Goal: Task Accomplishment & Management: Manage account settings

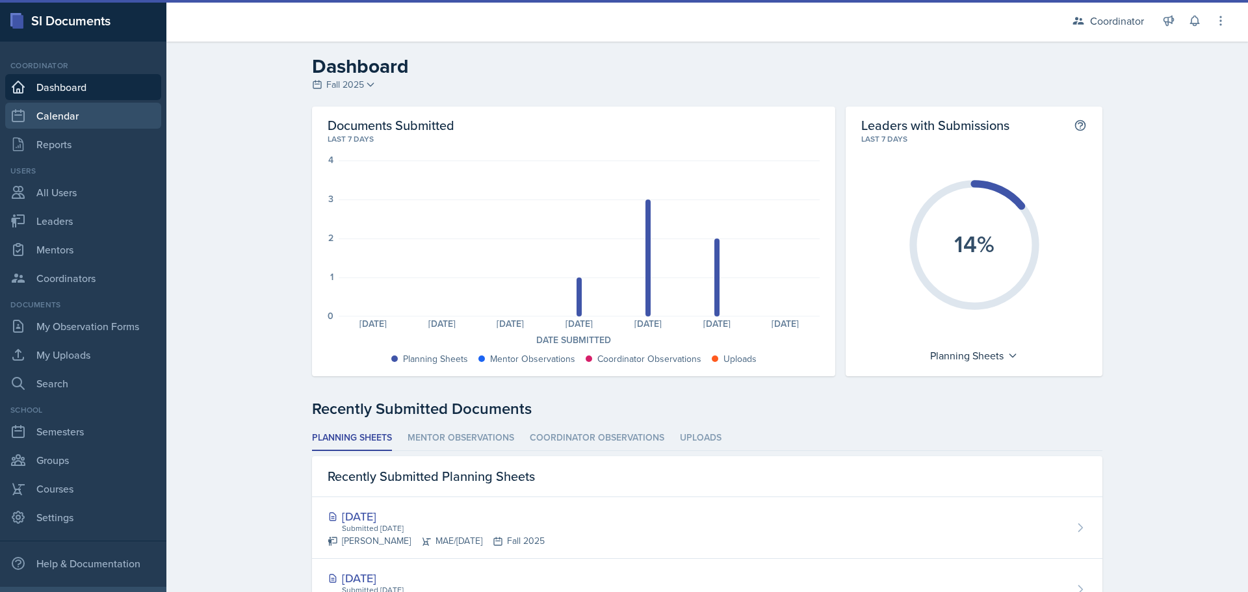
click at [71, 121] on link "Calendar" at bounding box center [83, 116] width 156 height 26
select select "1"
select select "6"
select select "PM"
select select "6"
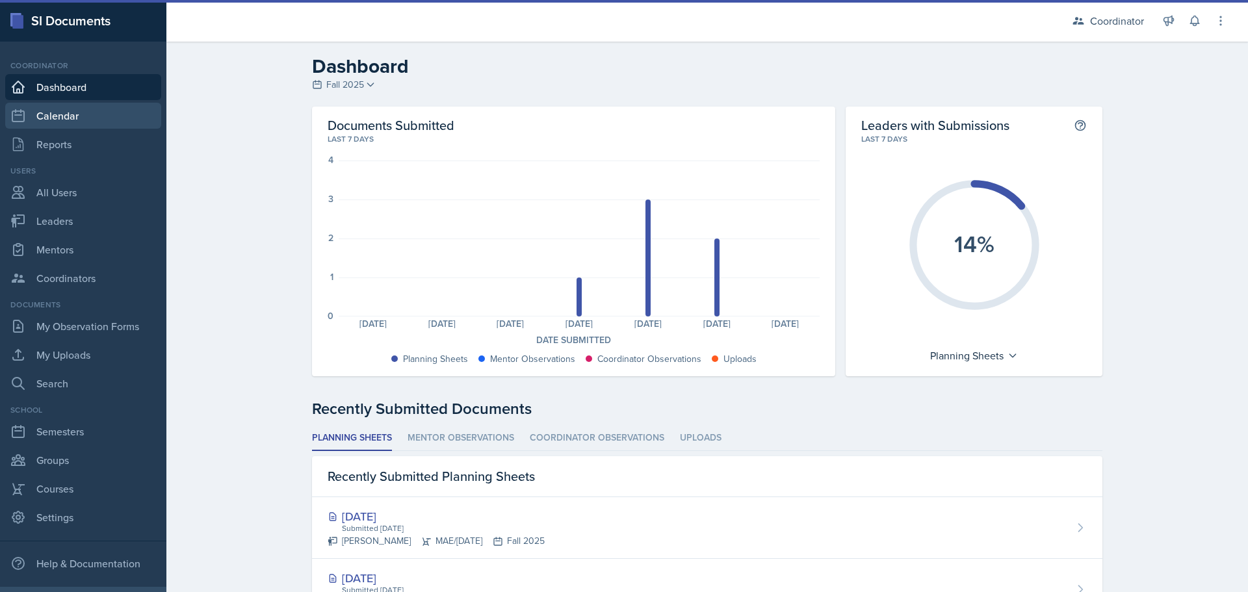
select select "30"
select select "PM"
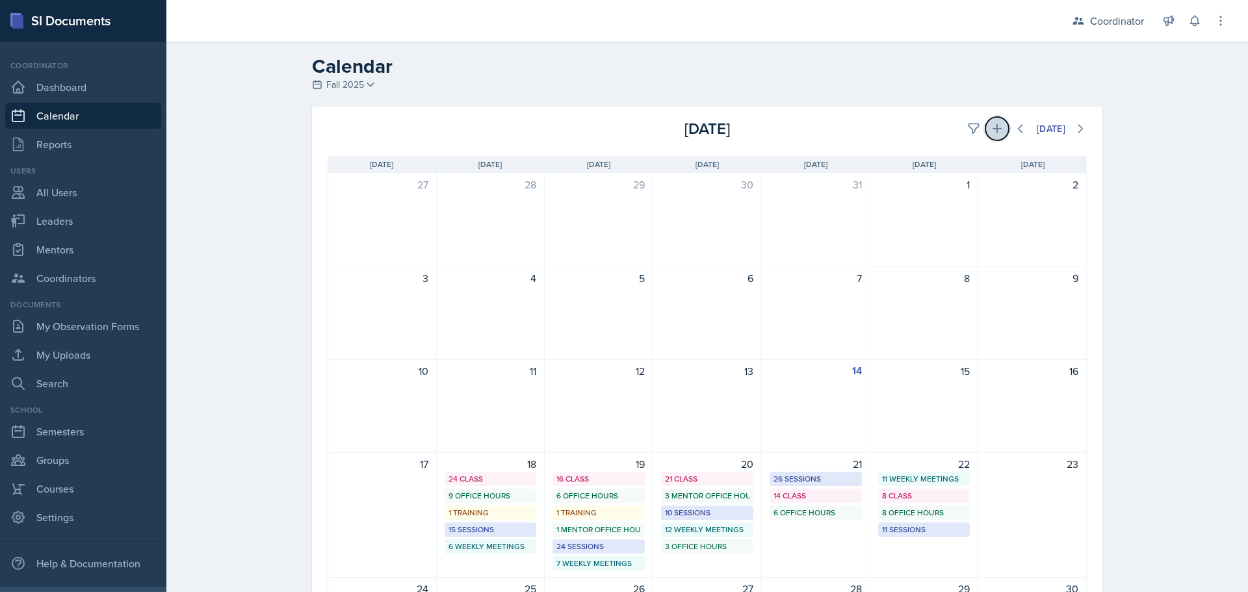
click at [985, 126] on button at bounding box center [996, 128] width 23 height 23
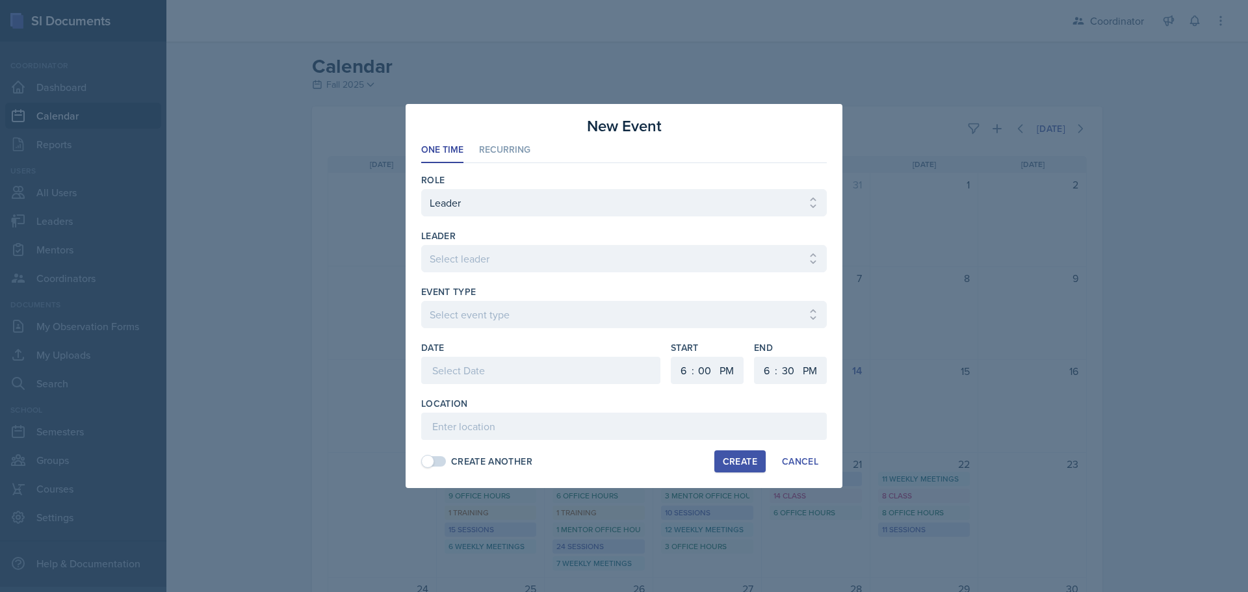
click at [952, 127] on div at bounding box center [624, 296] width 1248 height 592
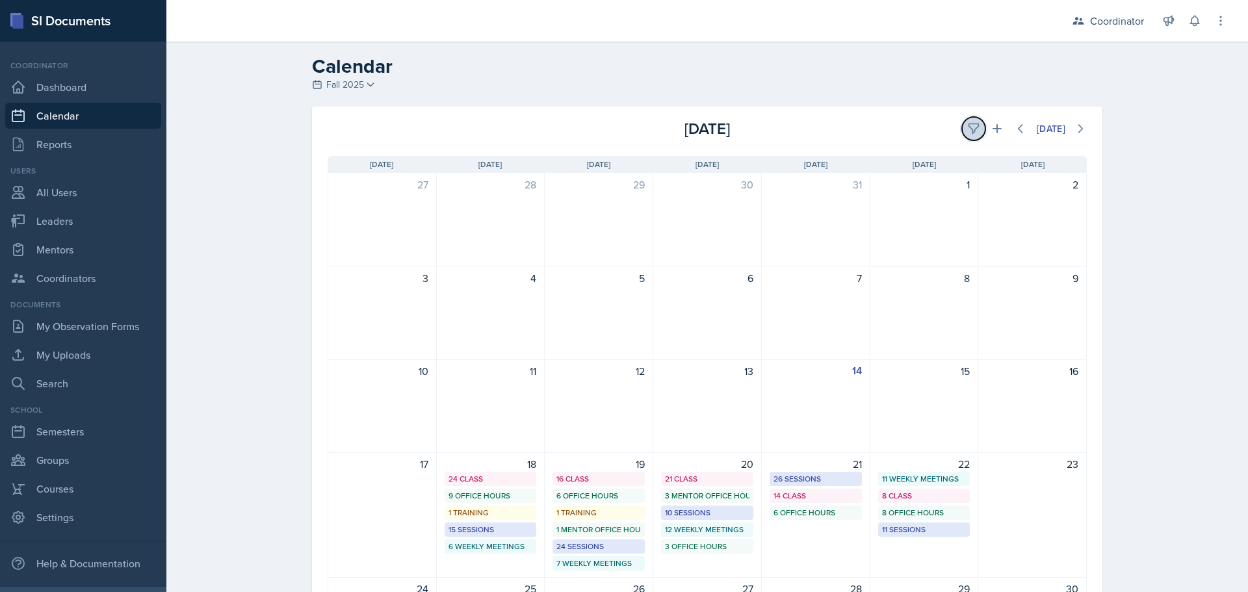
click at [969, 128] on icon at bounding box center [974, 129] width 10 height 10
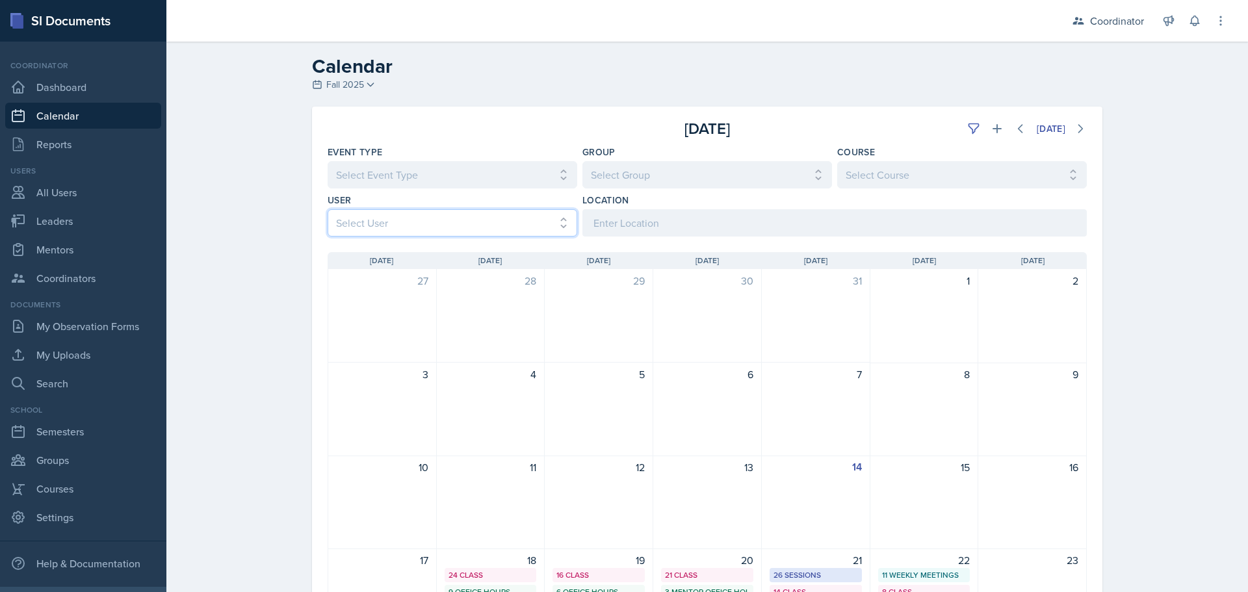
click at [357, 220] on select "Select User All [PERSON_NAME] [PERSON_NAME] [PERSON_NAME] [PERSON_NAME] [PERSON…" at bounding box center [453, 222] width 250 height 27
select select "66b7e1f3-4195-4976-8065-e88b358085ca"
click at [328, 209] on select "Select User All [PERSON_NAME] [PERSON_NAME] [PERSON_NAME] [PERSON_NAME] [PERSON…" at bounding box center [453, 222] width 250 height 27
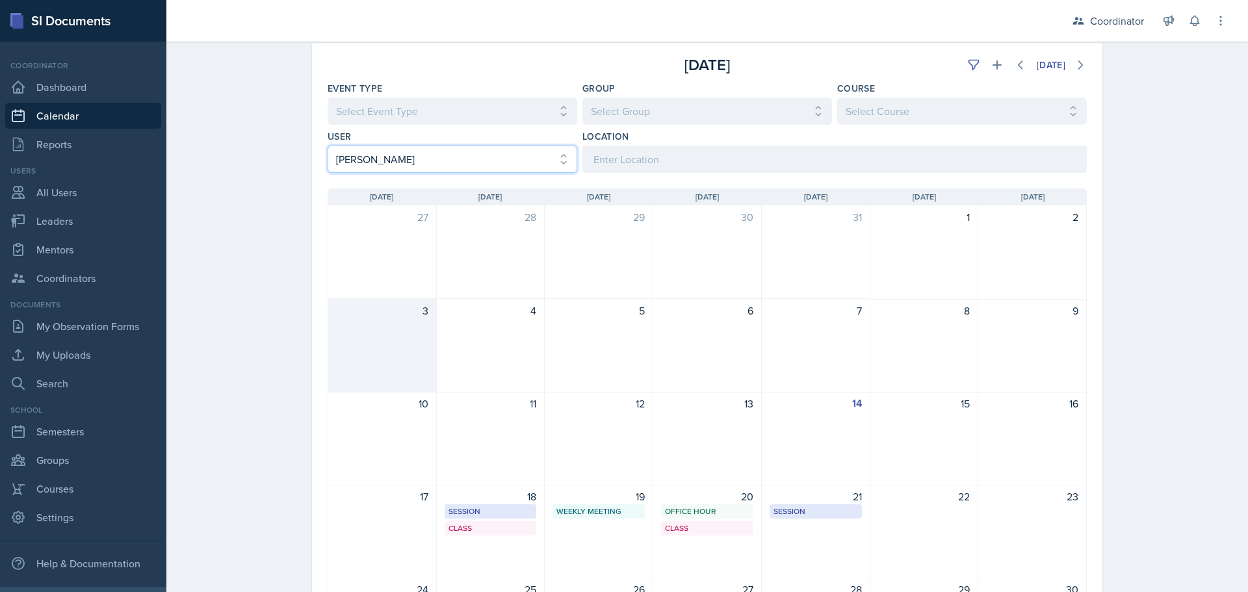
scroll to position [65, 0]
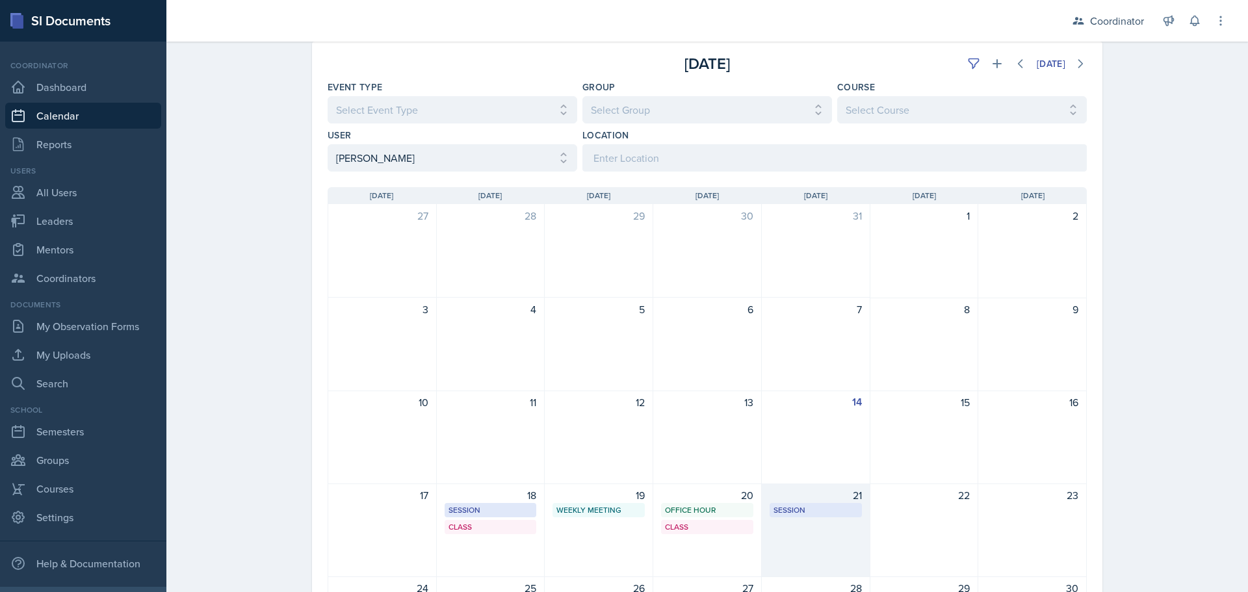
click at [795, 529] on div "21 Session OKT S104 10:30 AM - 12:00 PM" at bounding box center [816, 531] width 109 height 94
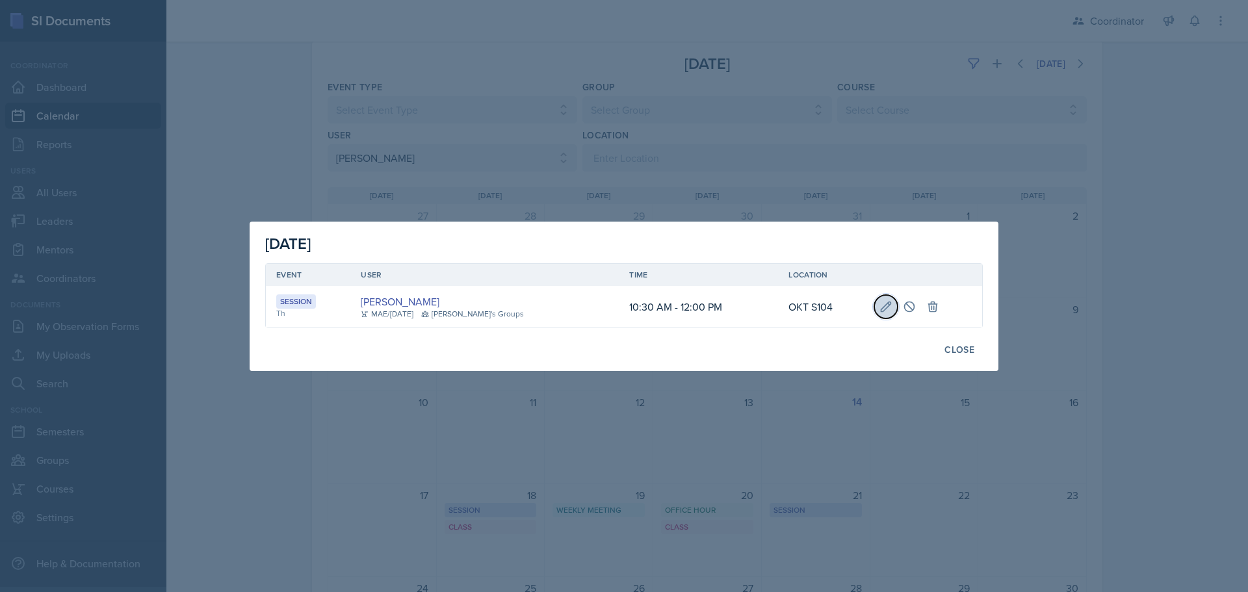
click at [881, 304] on icon at bounding box center [886, 307] width 10 height 10
select select "10"
select select "30"
select select "AM"
select select "12"
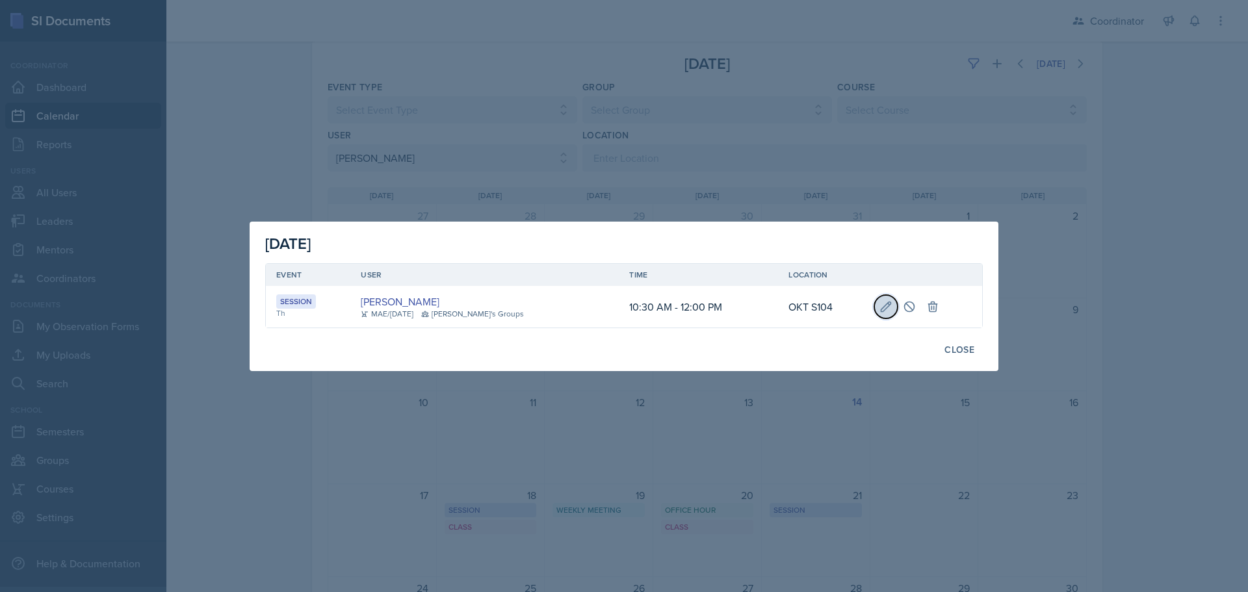
select select "0"
select select "PM"
type input "OKT S104"
select select "30b582fb-8ac9-49fb-a214-1fb047ccc295"
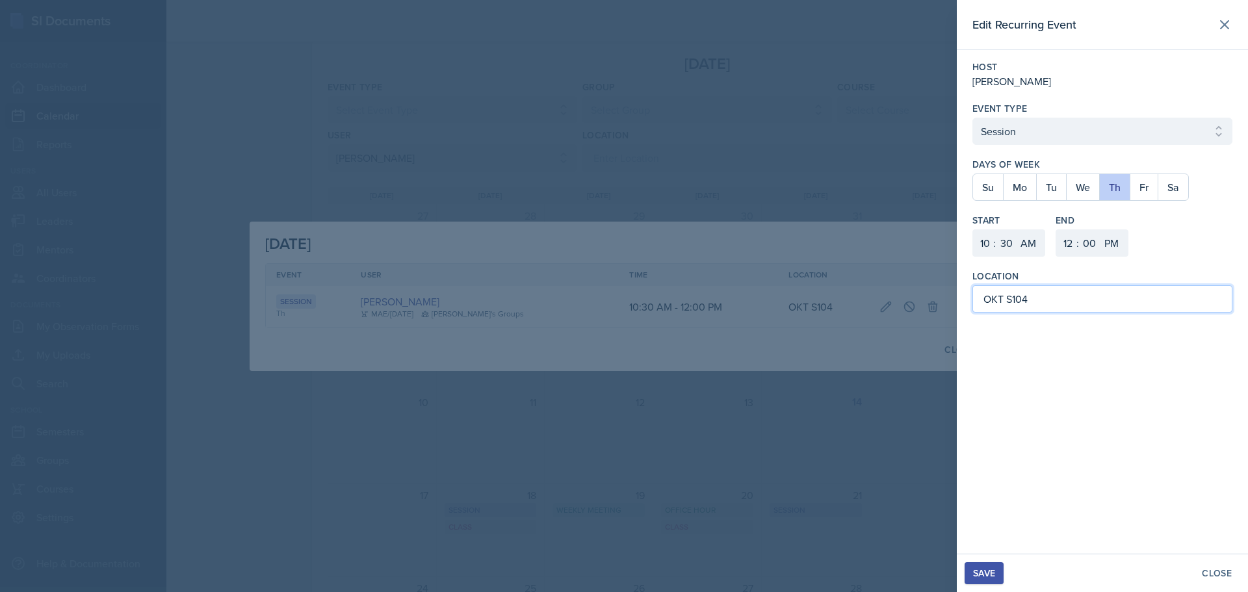
click at [1034, 298] on input "OKT S104" at bounding box center [1102, 298] width 260 height 27
type input "OKT N153"
click at [981, 577] on div "Save" at bounding box center [984, 573] width 22 height 10
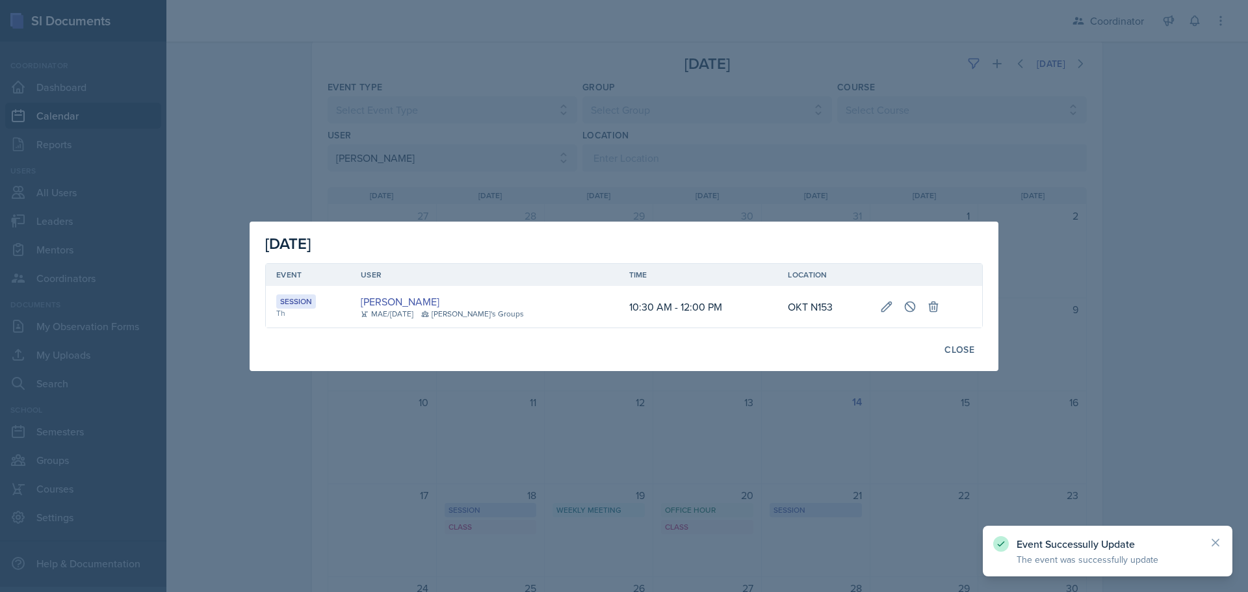
click at [835, 498] on div at bounding box center [624, 296] width 1248 height 592
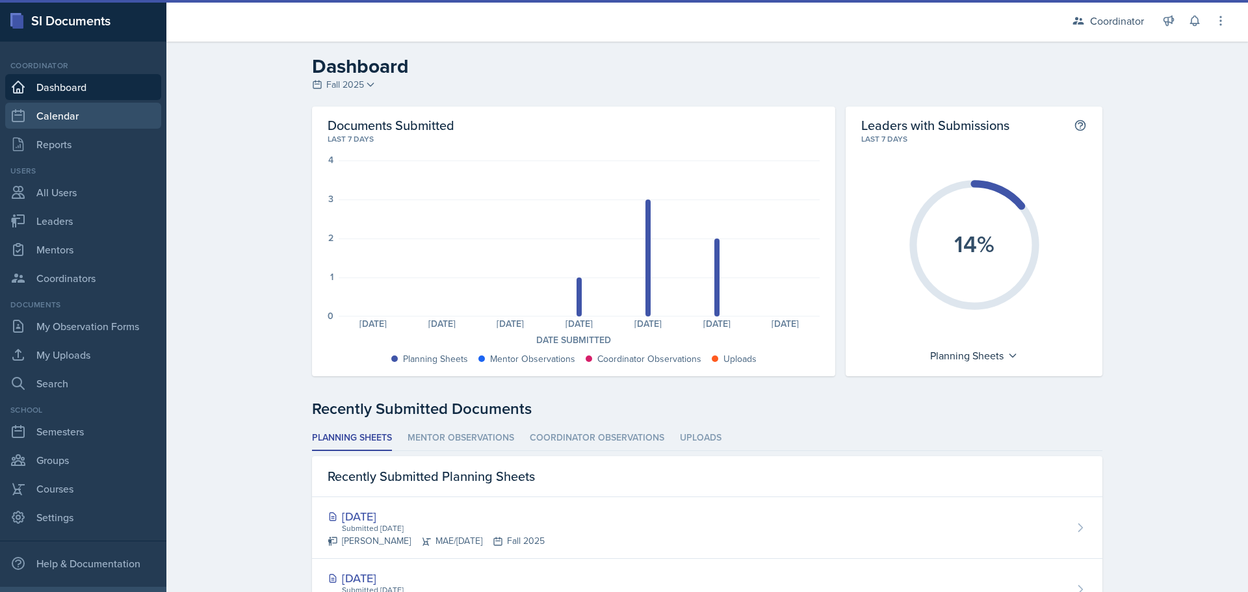
click at [87, 114] on link "Calendar" at bounding box center [83, 116] width 156 height 26
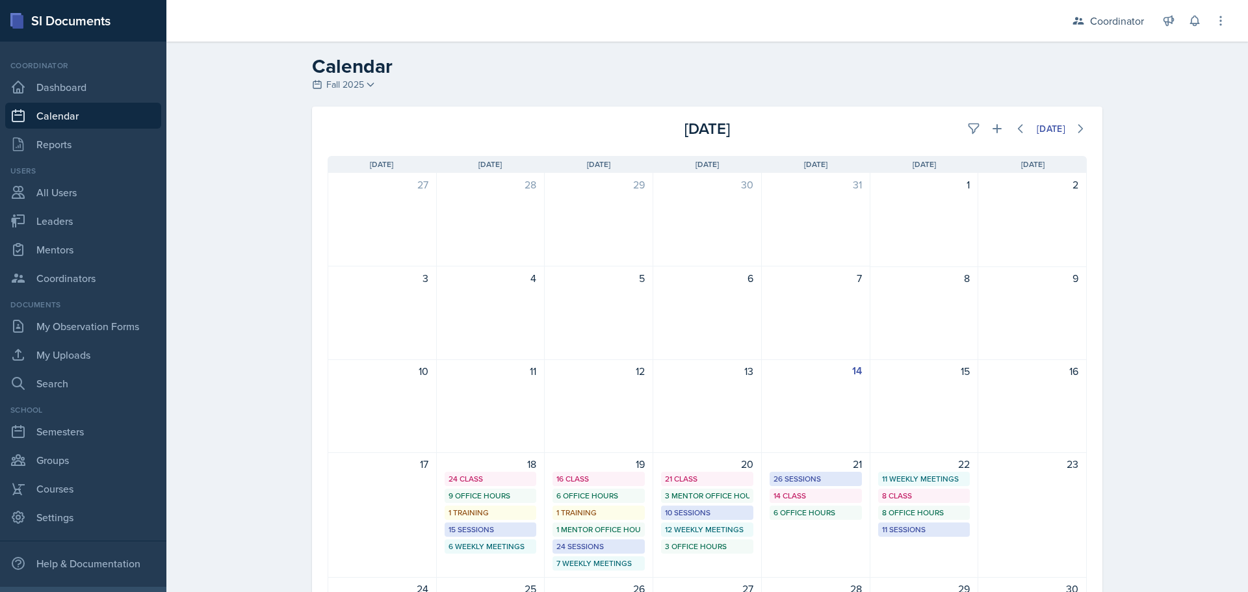
click at [950, 124] on div "[DATE]" at bounding box center [960, 128] width 253 height 23
click at [969, 124] on icon at bounding box center [974, 129] width 10 height 10
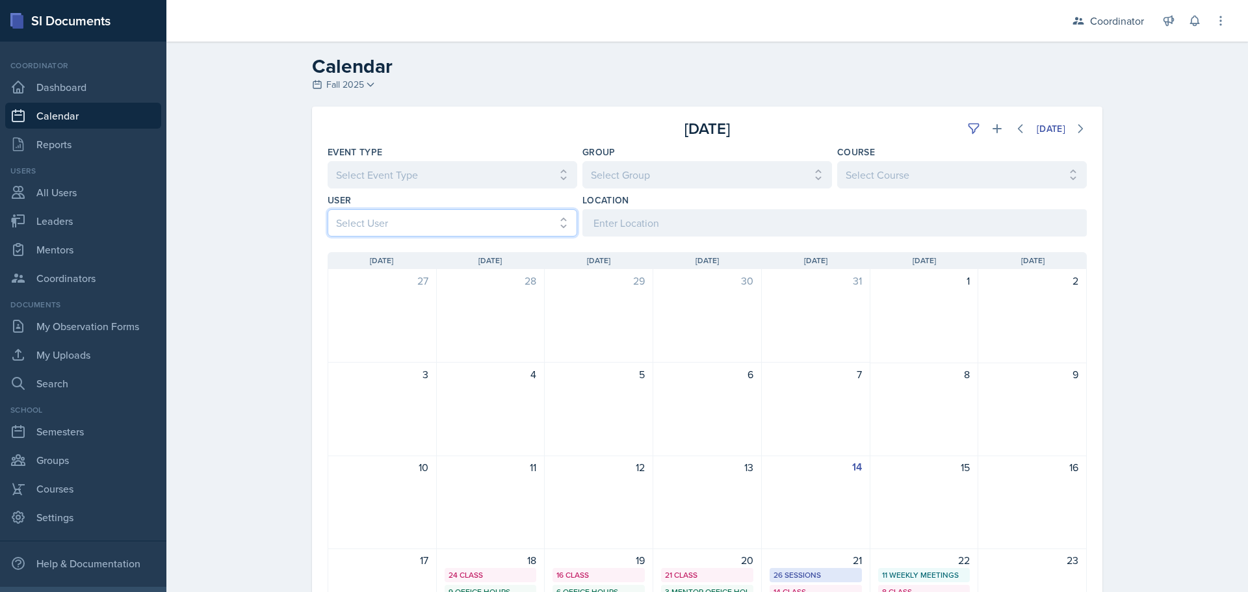
click at [343, 216] on select "Select User All [PERSON_NAME] [PERSON_NAME] [PERSON_NAME] [PERSON_NAME] [PERSON…" at bounding box center [453, 222] width 250 height 27
select select "64ef53d3-fd25-44eb-b53e-5c018f72ef18"
click at [328, 209] on select "Select User All [PERSON_NAME] [PERSON_NAME] [PERSON_NAME] [PERSON_NAME] [PERSON…" at bounding box center [453, 222] width 250 height 27
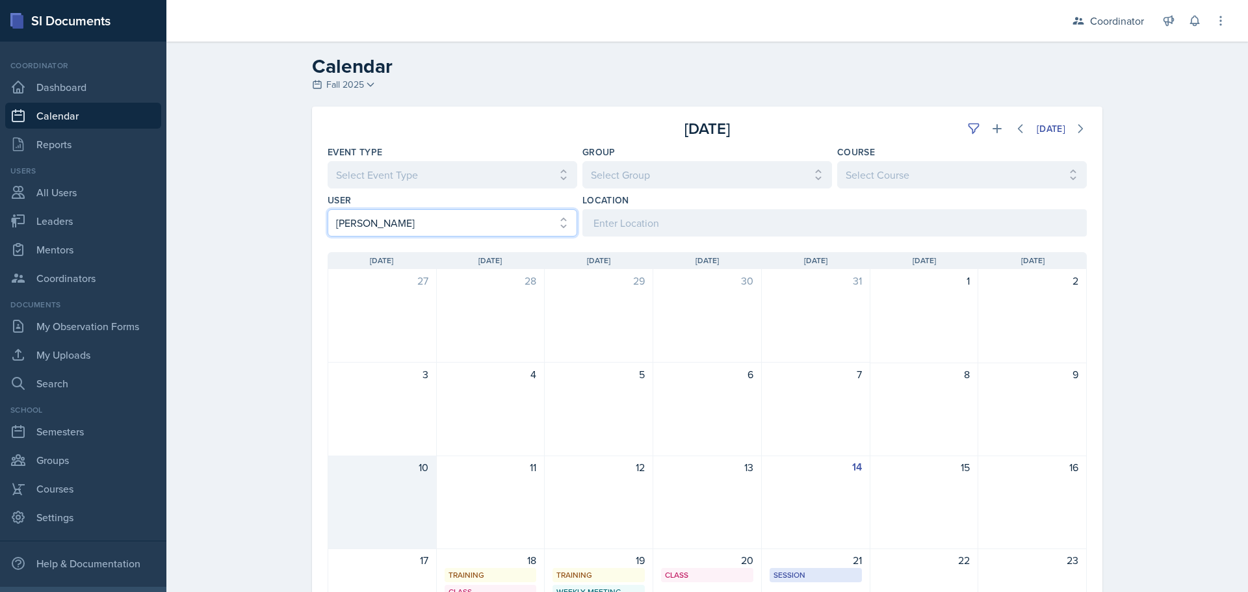
scroll to position [283, 0]
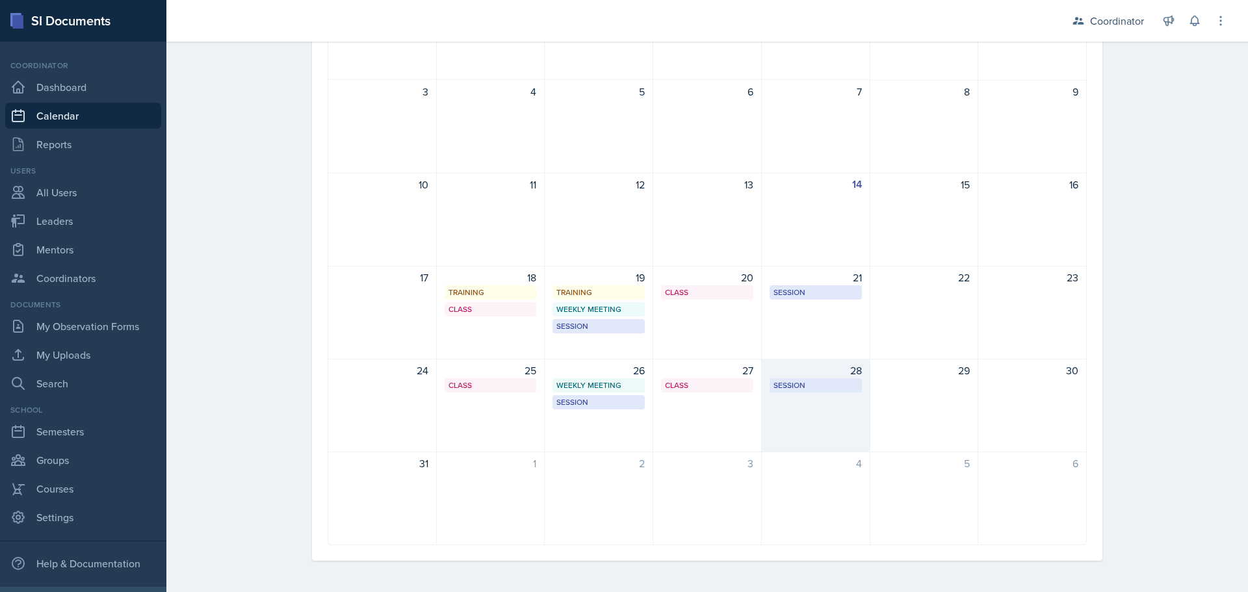
click at [789, 423] on div "28 Session OKT N142 2:00 PM - 3:30 PM" at bounding box center [816, 406] width 109 height 94
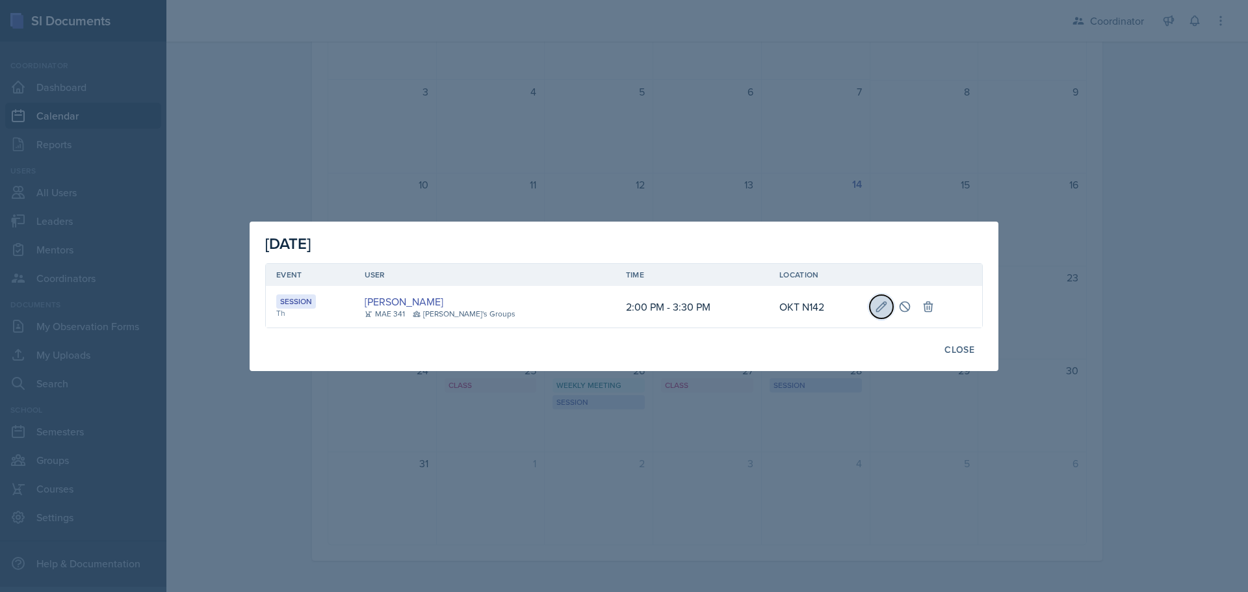
click at [874, 297] on button at bounding box center [881, 306] width 23 height 23
select select "2"
select select "0"
select select "PM"
select select "3"
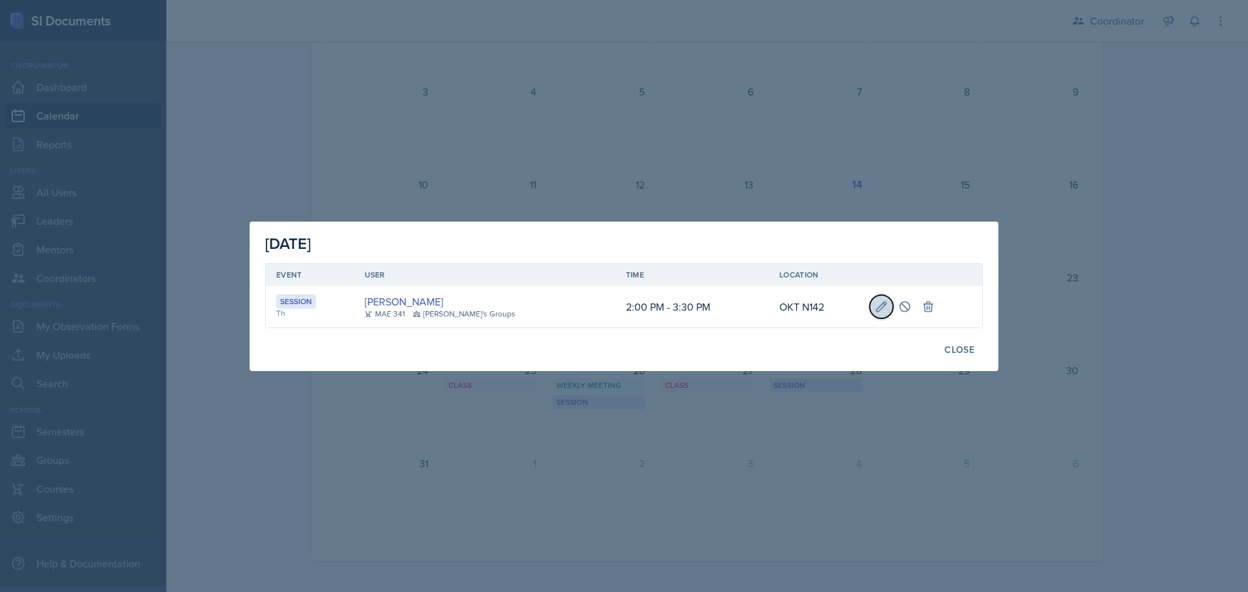
select select "30"
select select "PM"
type input "OKT N142"
select select "30b582fb-8ac9-49fb-a214-1fb047ccc295"
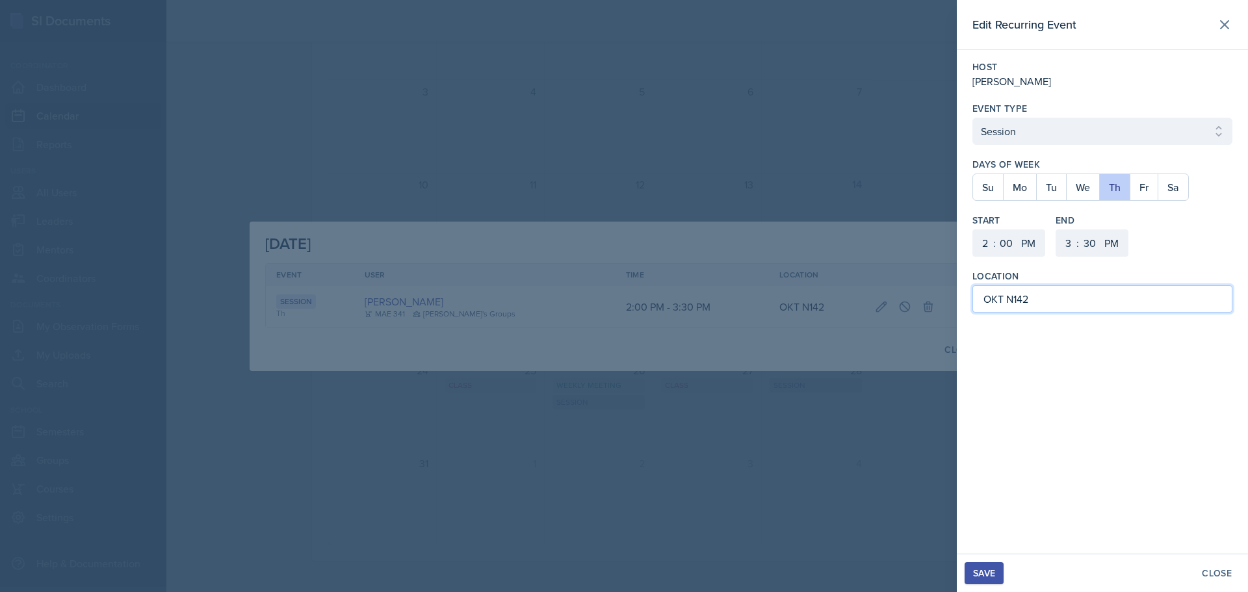
drag, startPoint x: 1039, startPoint y: 300, endPoint x: 934, endPoint y: 311, distance: 105.2
click at [934, 311] on div "Edit Recurring Event Host [PERSON_NAME] Event Type Select Event Type Office Hou…" at bounding box center [624, 296] width 1248 height 592
type input "MOR 101"
click at [993, 578] on div "Save" at bounding box center [984, 573] width 22 height 10
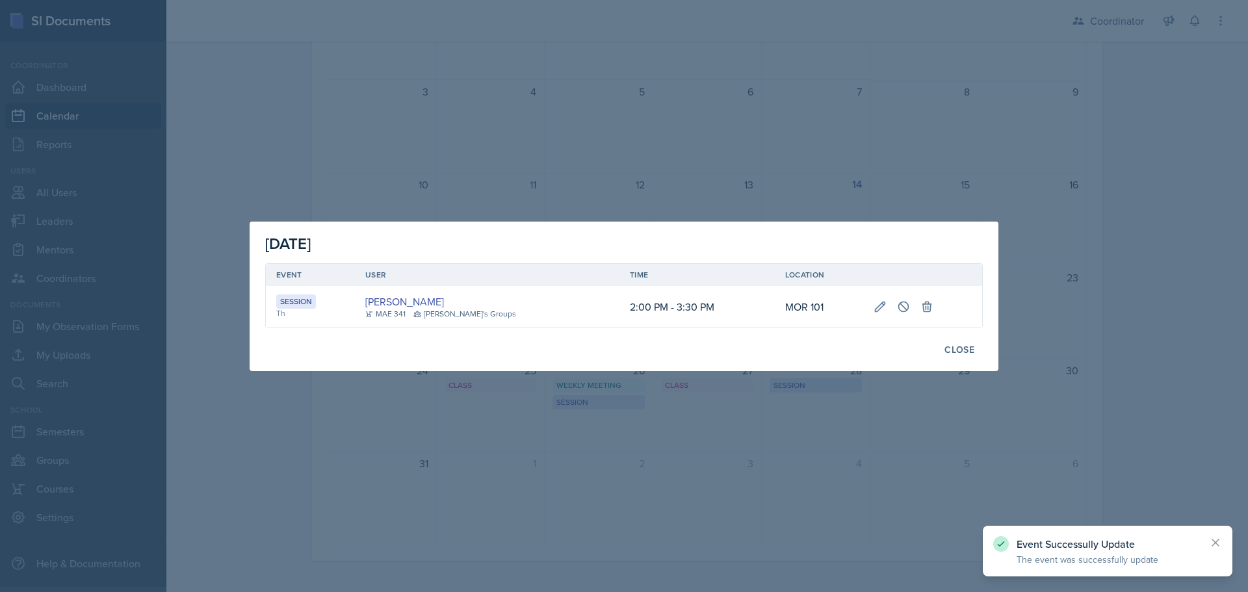
click at [789, 74] on div at bounding box center [624, 296] width 1248 height 592
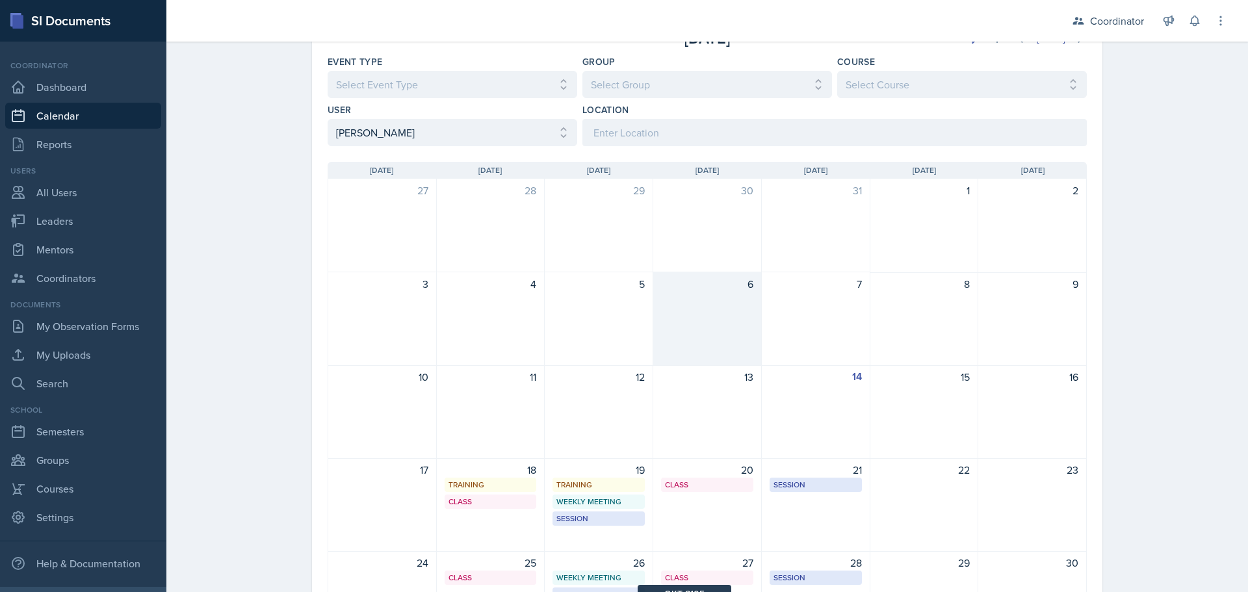
scroll to position [0, 0]
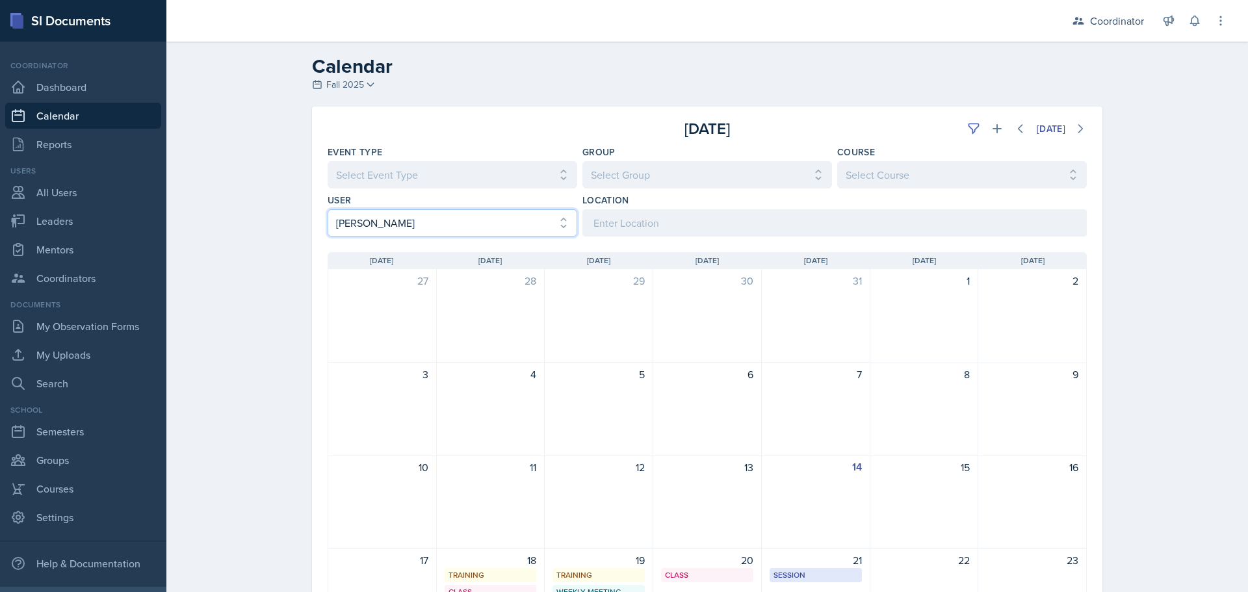
click at [424, 226] on select "Select User All [PERSON_NAME] [PERSON_NAME] [PERSON_NAME] [PERSON_NAME] [PERSON…" at bounding box center [453, 222] width 250 height 27
select select "6d1ce694-3c82-448c-83a6-8f7303da1630"
click at [328, 209] on select "Select User All [PERSON_NAME] [PERSON_NAME] [PERSON_NAME] [PERSON_NAME] [PERSON…" at bounding box center [453, 222] width 250 height 27
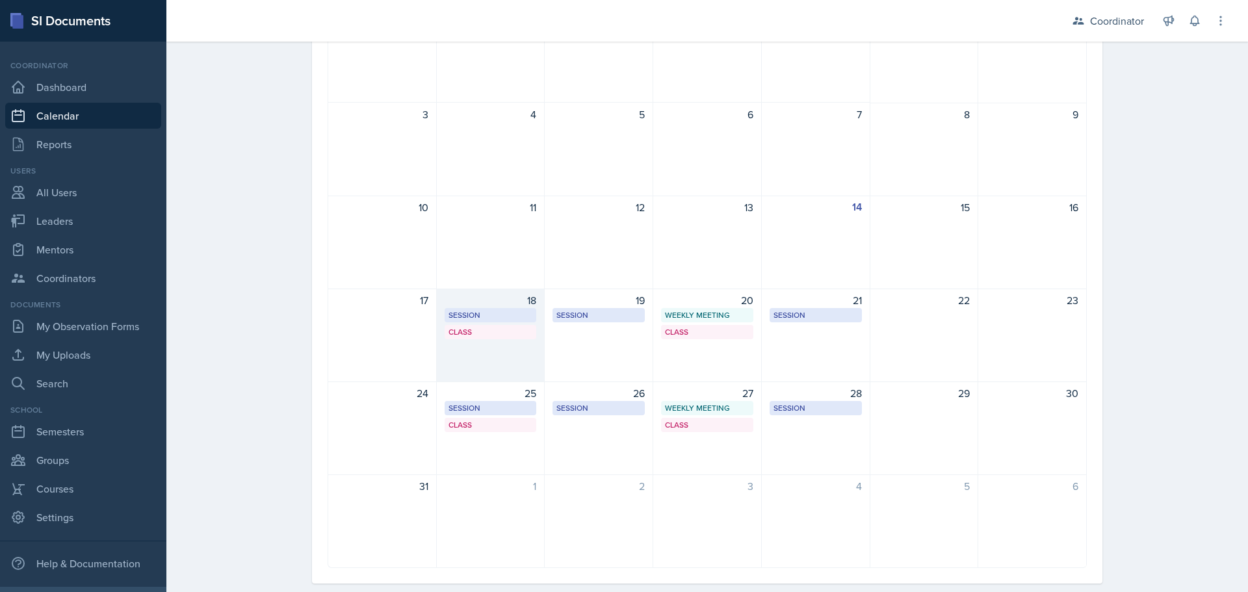
scroll to position [65, 0]
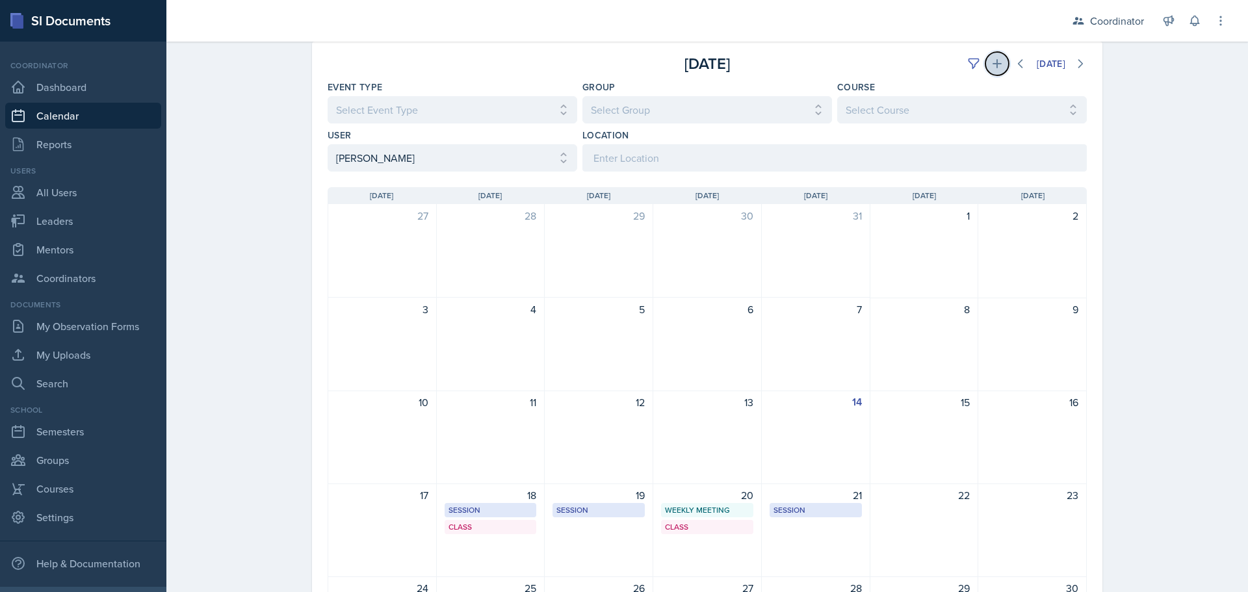
click at [993, 63] on icon at bounding box center [997, 63] width 9 height 9
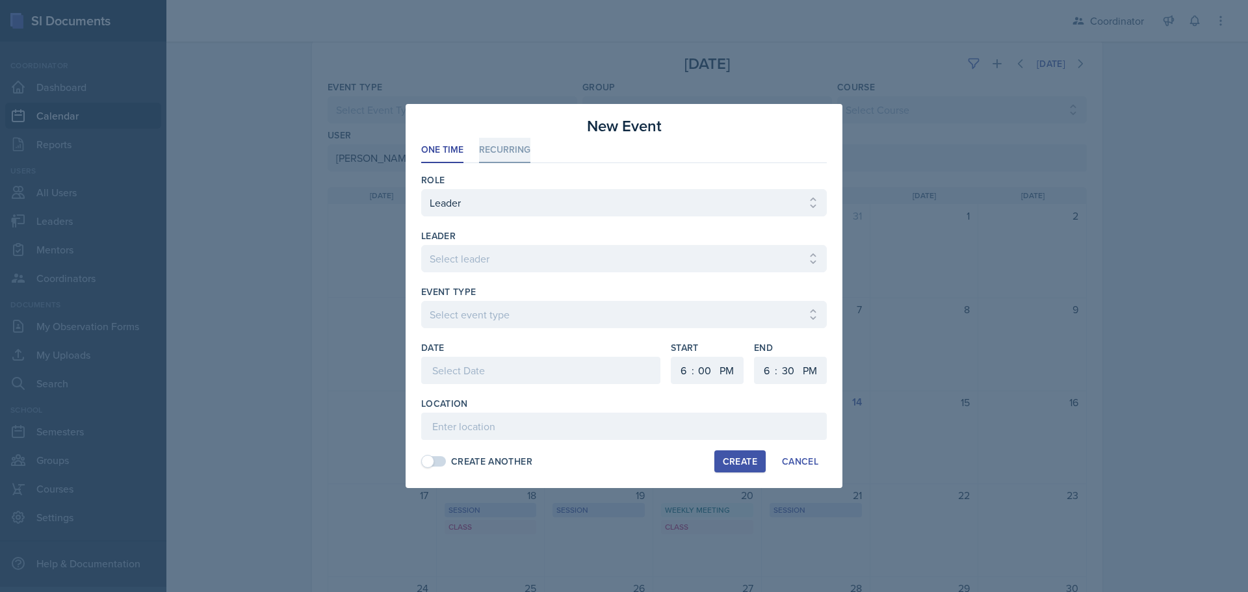
click at [505, 153] on li "Recurring" at bounding box center [504, 150] width 51 height 25
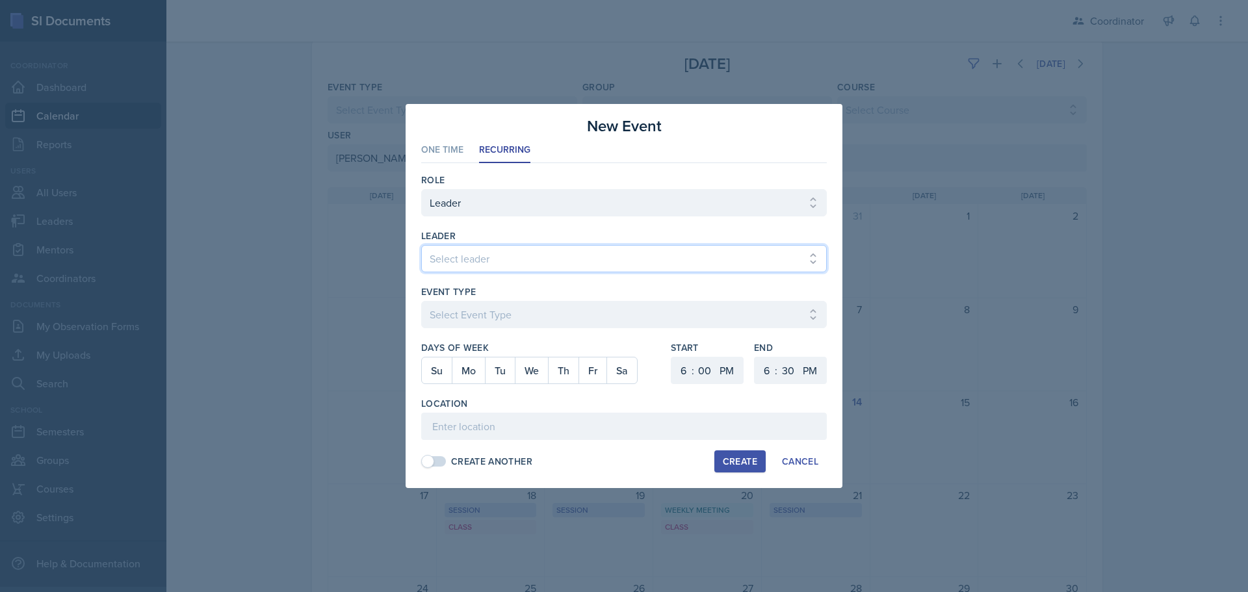
click at [463, 252] on select "Select leader [PERSON_NAME] [PERSON_NAME] [PERSON_NAME] [PERSON_NAME] [PERSON_N…" at bounding box center [624, 258] width 406 height 27
select select "863e49d2-0b18-47d8-b608-ec3528e83138"
click at [421, 245] on select "Select leader [PERSON_NAME] [PERSON_NAME] [PERSON_NAME] [PERSON_NAME] [PERSON_N…" at bounding box center [624, 258] width 406 height 27
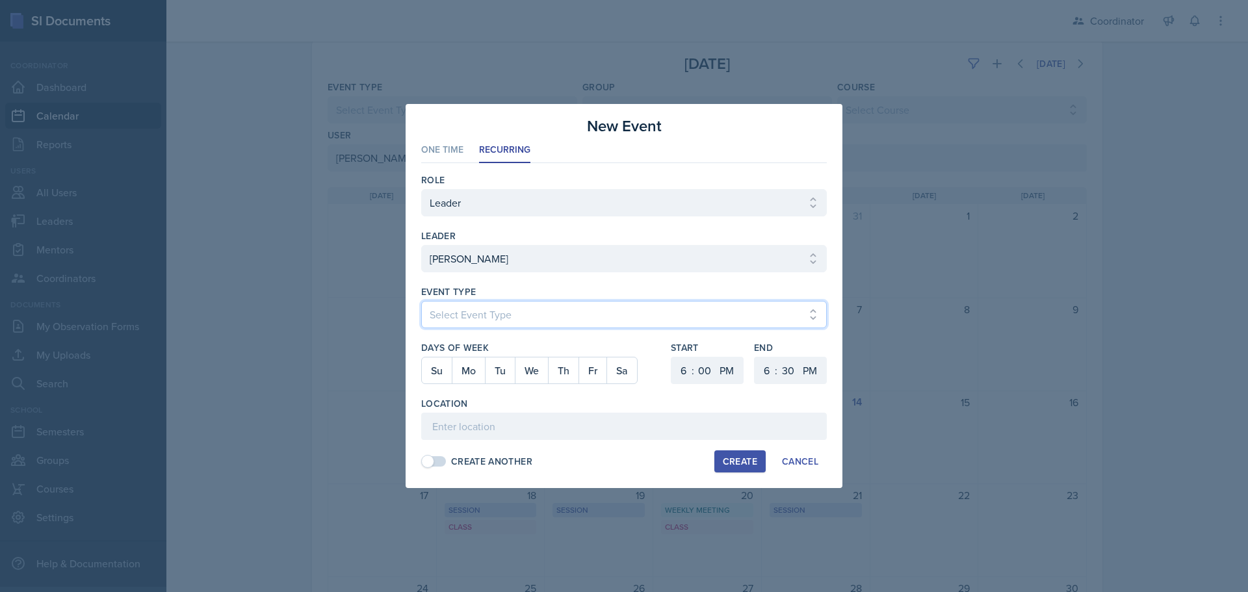
click at [471, 311] on select "Select Event Type Admin Office Hour Cal Workshop Class Class Announcement LA Pe…" at bounding box center [624, 314] width 406 height 27
select select "711e3089-b526-4ace-8ef7-b628edcb7570"
click at [421, 301] on select "Select Event Type Admin Office Hour Cal Workshop Class Class Announcement LA Pe…" at bounding box center [624, 314] width 406 height 27
click at [471, 376] on button "Mo" at bounding box center [468, 371] width 33 height 26
click at [674, 379] on select "1 2 3 4 5 6 7 8 9 10 11 12" at bounding box center [682, 370] width 21 height 27
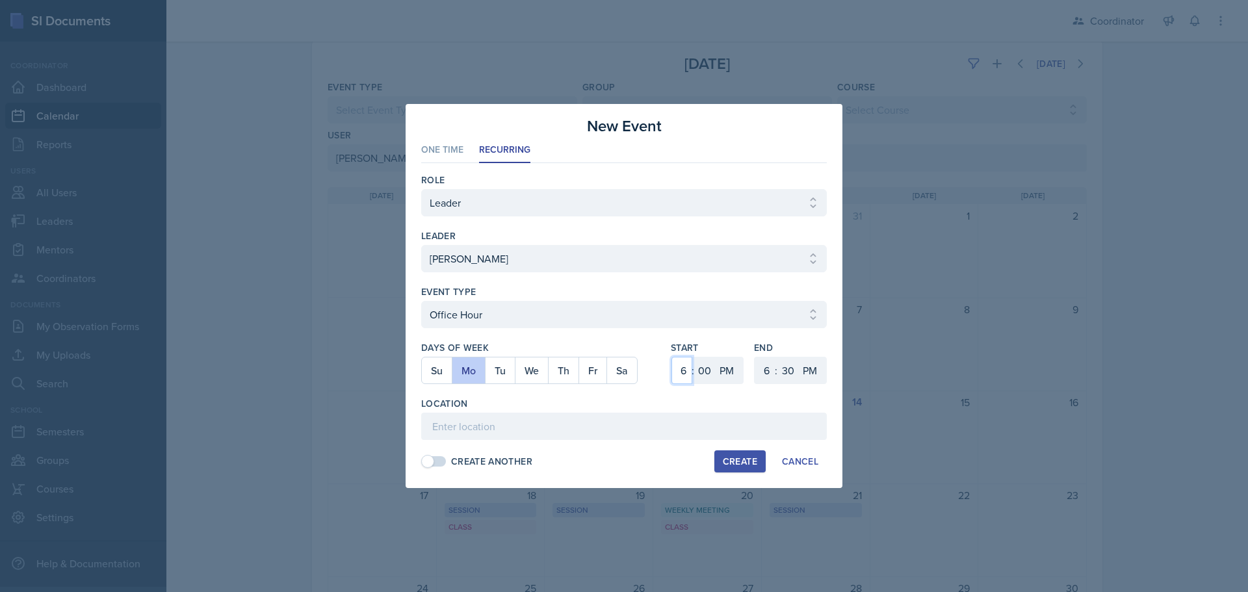
select select "11"
click at [672, 357] on select "1 2 3 4 5 6 7 8 9 10 11 12" at bounding box center [682, 370] width 21 height 27
click at [703, 368] on select "00 05 10 15 20 25 30 35 40 45 50 55" at bounding box center [704, 370] width 21 height 27
select select "30"
click at [694, 357] on select "00 05 10 15 20 25 30 35 40 45 50 55" at bounding box center [704, 370] width 21 height 27
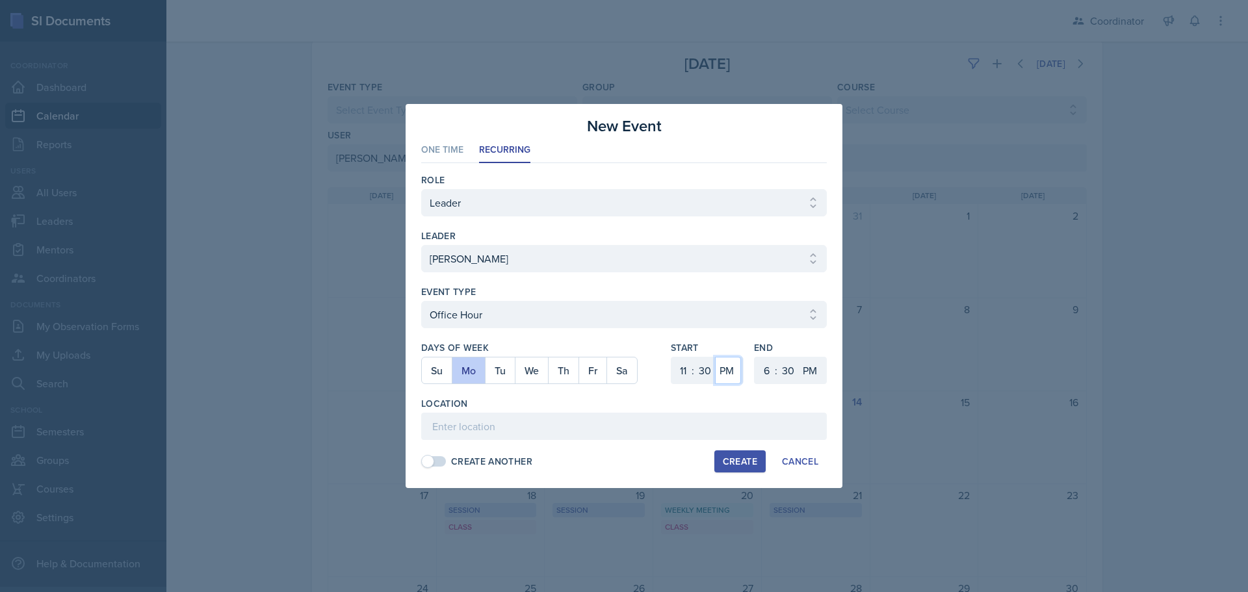
drag, startPoint x: 726, startPoint y: 372, endPoint x: 729, endPoint y: 380, distance: 7.6
click at [727, 373] on select "AM PM" at bounding box center [728, 370] width 26 height 27
drag, startPoint x: 729, startPoint y: 382, endPoint x: 730, endPoint y: 390, distance: 8.6
click at [729, 384] on div "Start 1 2 3 4 5 6 7 8 9 10 11 12 : 00 05 10 15 20 25 30 35 40 45 50 55 AM PM" at bounding box center [707, 369] width 73 height 56
drag, startPoint x: 727, startPoint y: 372, endPoint x: 730, endPoint y: 384, distance: 12.0
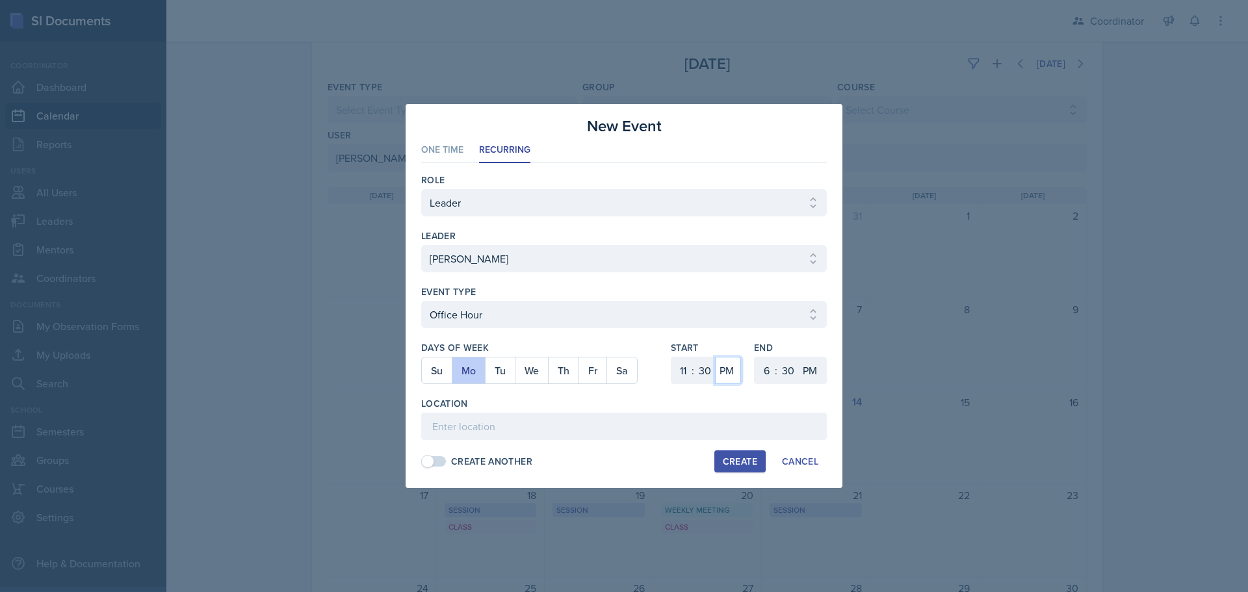
click at [727, 372] on select "AM PM" at bounding box center [728, 370] width 26 height 27
select select "AM"
click at [715, 357] on select "AM PM" at bounding box center [728, 370] width 26 height 27
drag, startPoint x: 762, startPoint y: 372, endPoint x: 765, endPoint y: 365, distance: 7.3
click at [762, 372] on select "1 2 3 4 5 6 7 8 9 10 11 12" at bounding box center [765, 370] width 21 height 27
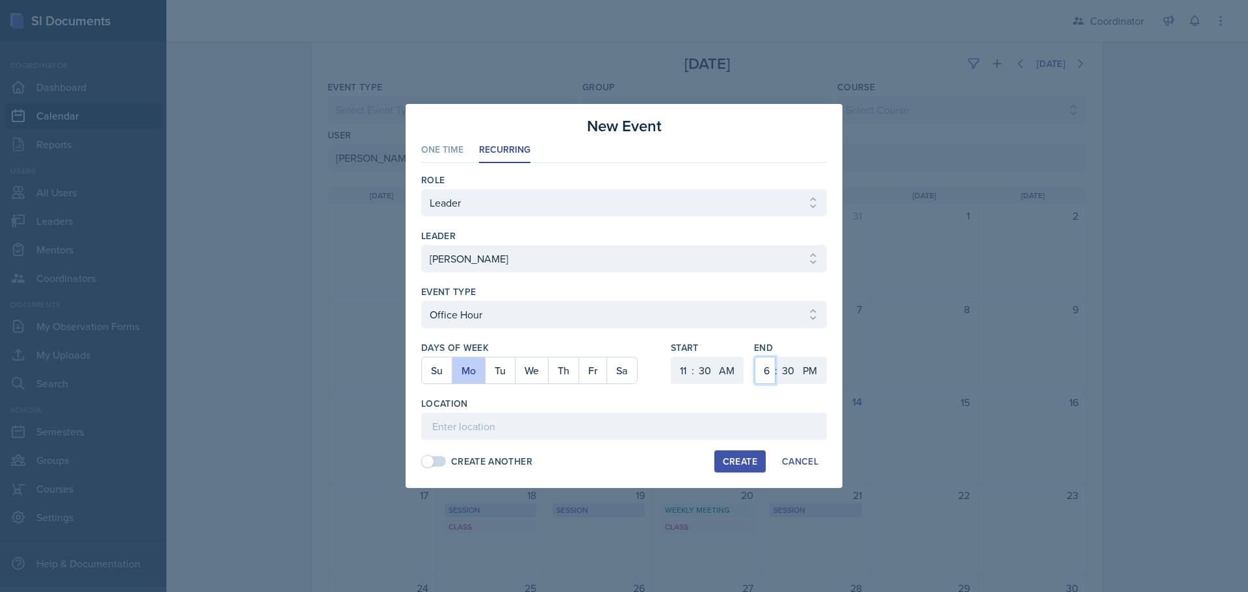
select select "12"
click at [755, 357] on select "1 2 3 4 5 6 7 8 9 10 11 12" at bounding box center [765, 370] width 21 height 27
click at [746, 428] on input at bounding box center [624, 426] width 406 height 27
type input "SSC"
click at [743, 465] on div "Create" at bounding box center [740, 461] width 34 height 10
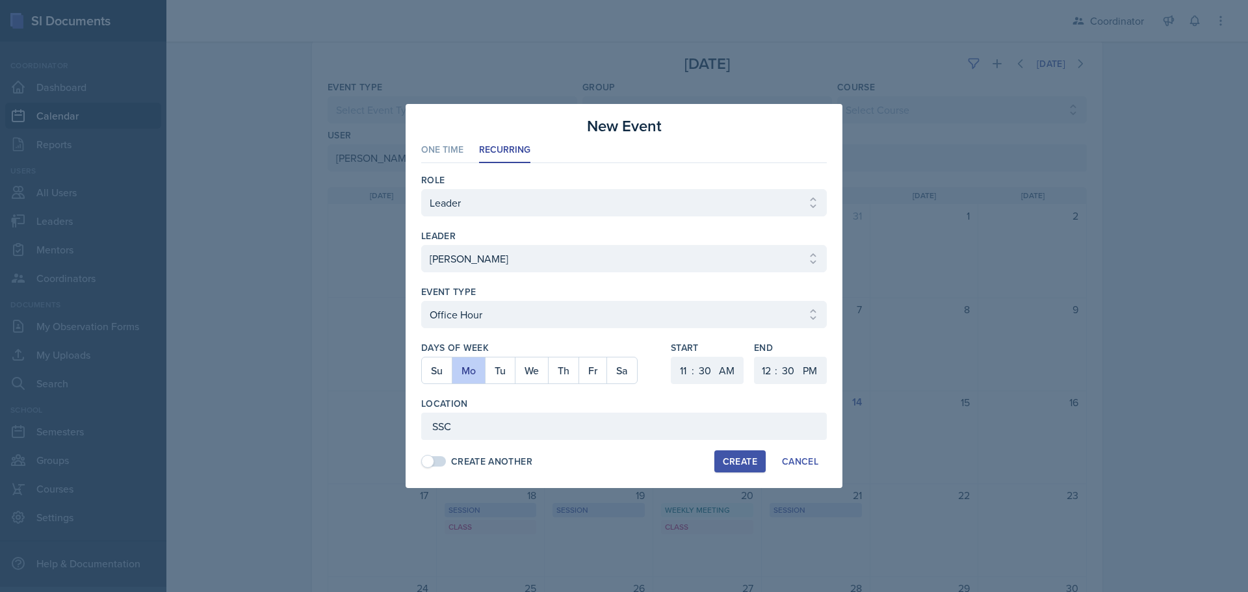
select select
select select "6"
select select "0"
select select "PM"
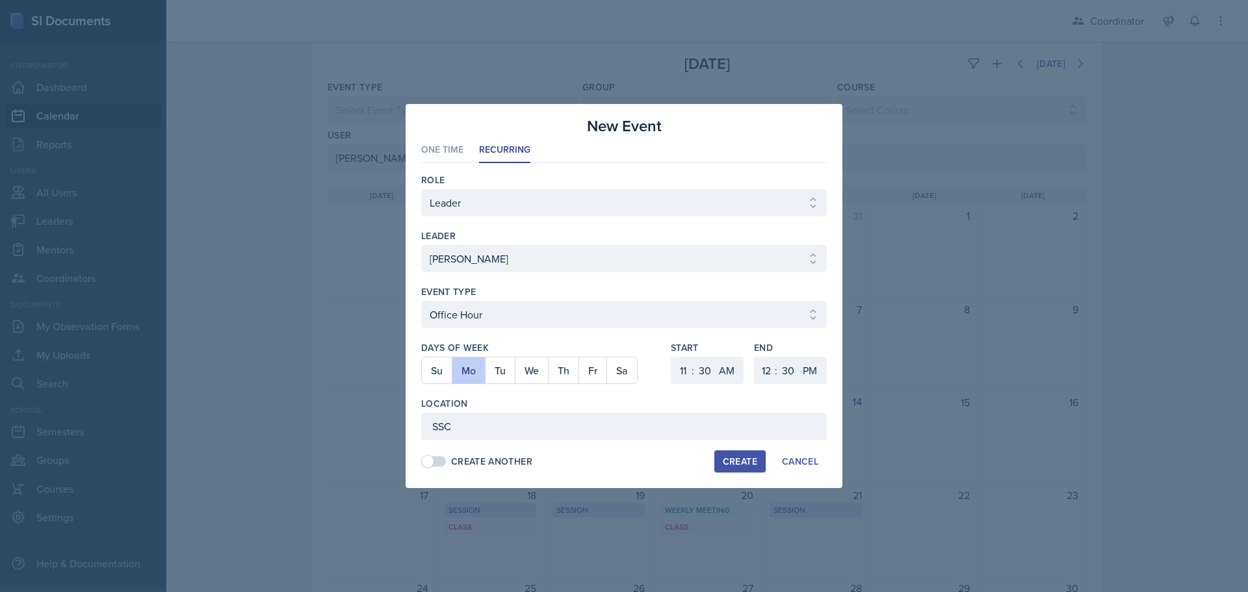
select select "6"
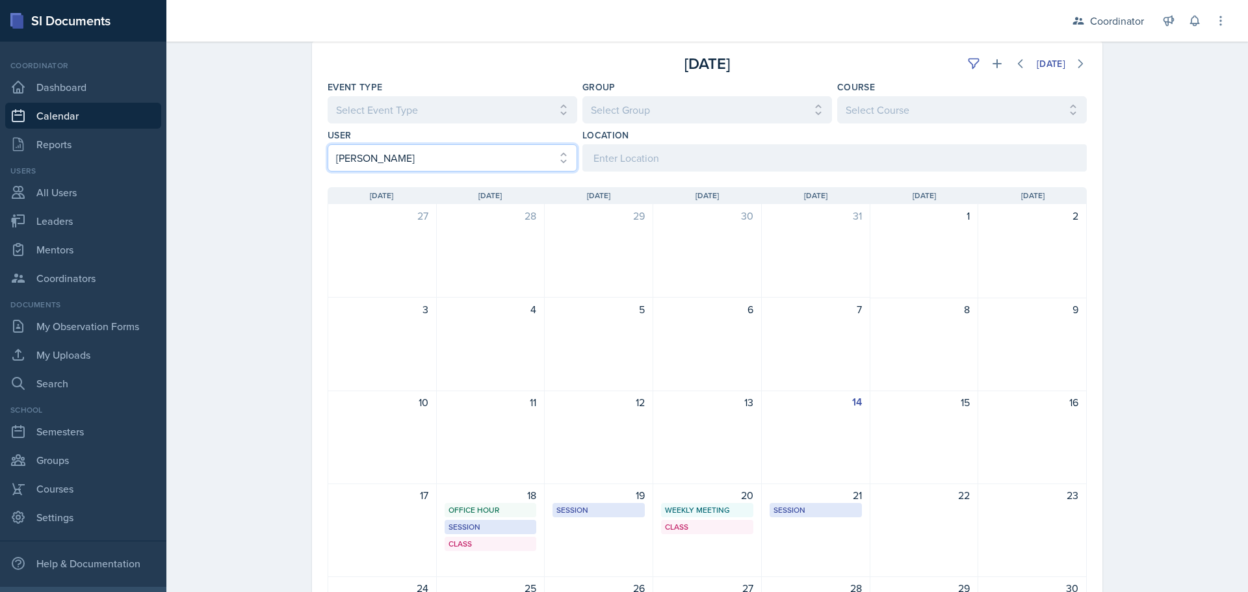
click at [389, 164] on select "Select User All [PERSON_NAME] [PERSON_NAME] [PERSON_NAME] [PERSON_NAME] [PERSON…" at bounding box center [453, 157] width 250 height 27
select select "a44937de-c186-4ef8-bba0-151bc255a74a"
click at [328, 144] on select "Select User All [PERSON_NAME] [PERSON_NAME] [PERSON_NAME] [PERSON_NAME] [PERSON…" at bounding box center [453, 157] width 250 height 27
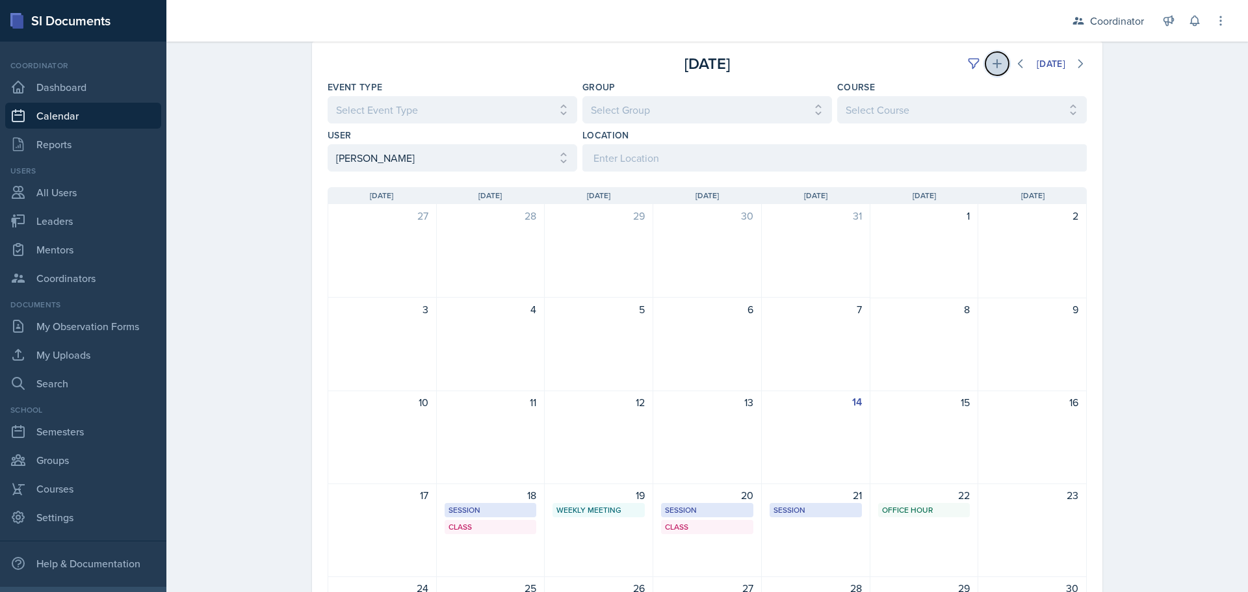
click at [991, 59] on icon at bounding box center [997, 63] width 13 height 13
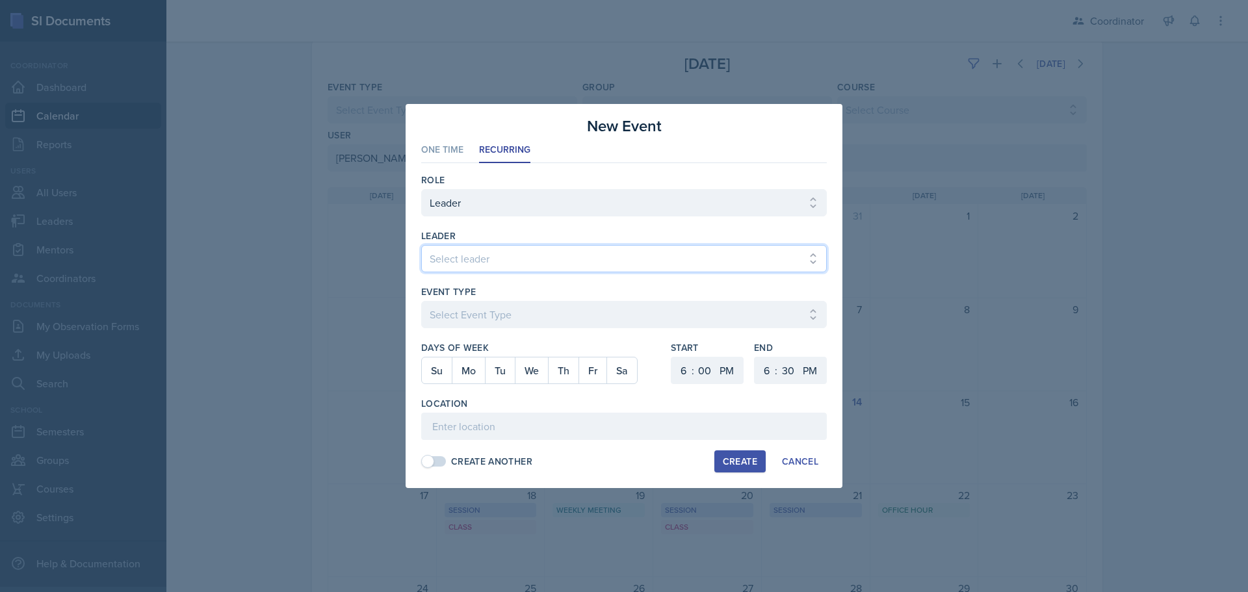
click at [462, 251] on select "Select leader [PERSON_NAME] [PERSON_NAME] [PERSON_NAME] [PERSON_NAME] [PERSON_N…" at bounding box center [624, 258] width 406 height 27
select select "ce11e3d3-9a5e-4b32-becc-f6c4e3a6d34d"
click at [421, 245] on select "Select leader [PERSON_NAME] [PERSON_NAME] [PERSON_NAME] [PERSON_NAME] [PERSON_N…" at bounding box center [624, 258] width 406 height 27
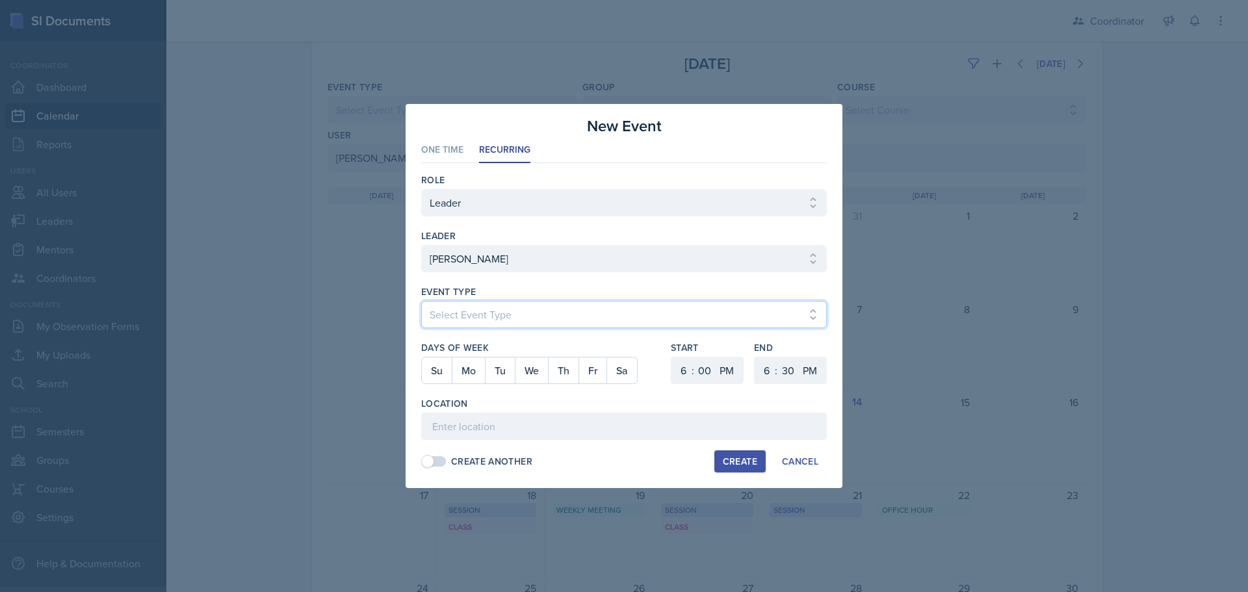
click at [460, 306] on select "Select Event Type Admin Office Hour Cal Workshop Class Class Announcement LA Pe…" at bounding box center [624, 314] width 406 height 27
select select "711e3089-b526-4ace-8ef7-b628edcb7570"
click at [421, 301] on select "Select Event Type Admin Office Hour Cal Workshop Class Class Announcement LA Pe…" at bounding box center [624, 314] width 406 height 27
click at [590, 376] on button "Fr" at bounding box center [593, 371] width 28 height 26
click at [675, 375] on select "1 2 3 4 5 6 7 8 9 10 11 12" at bounding box center [682, 370] width 21 height 27
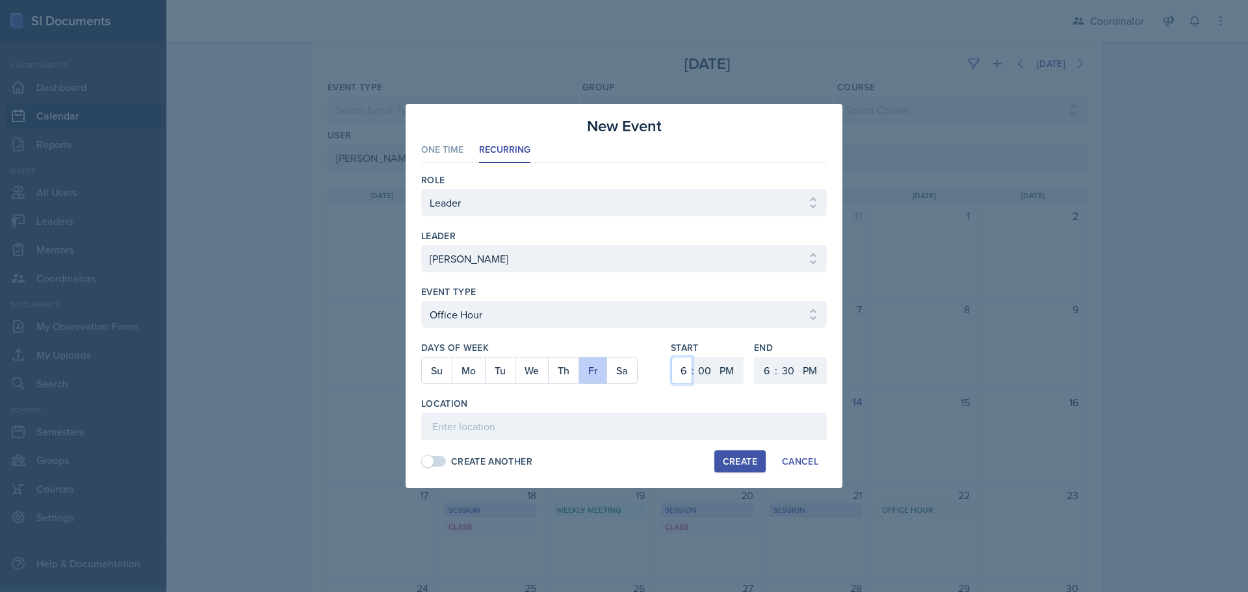
select select "11"
click at [672, 357] on select "1 2 3 4 5 6 7 8 9 10 11 12" at bounding box center [682, 370] width 21 height 27
drag, startPoint x: 735, startPoint y: 371, endPoint x: 735, endPoint y: 381, distance: 9.8
click at [735, 371] on select "AM PM" at bounding box center [728, 370] width 26 height 27
select select "AM"
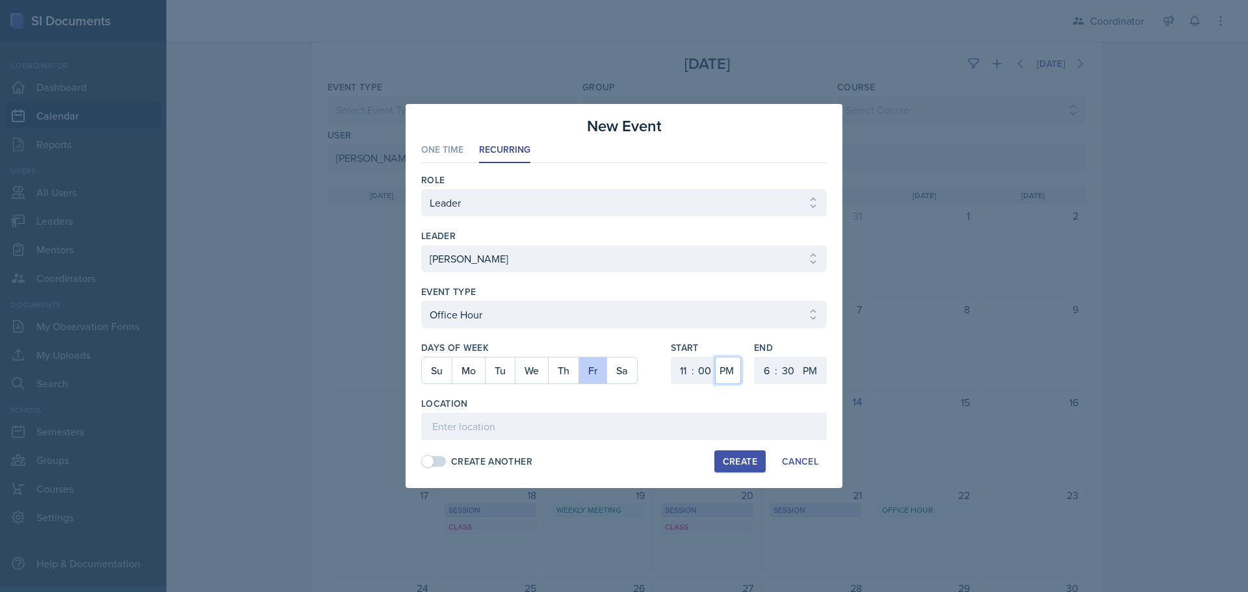
click at [715, 357] on select "AM PM" at bounding box center [728, 370] width 26 height 27
click at [760, 367] on select "1 2 3 4 5 6 7 8 9 10 11 12" at bounding box center [765, 370] width 21 height 27
select select "12"
click at [755, 357] on select "1 2 3 4 5 6 7 8 9 10 11 12" at bounding box center [765, 370] width 21 height 27
click at [787, 372] on select "00 05 10 15 20 25 30 35 40 45 50 55" at bounding box center [787, 370] width 21 height 27
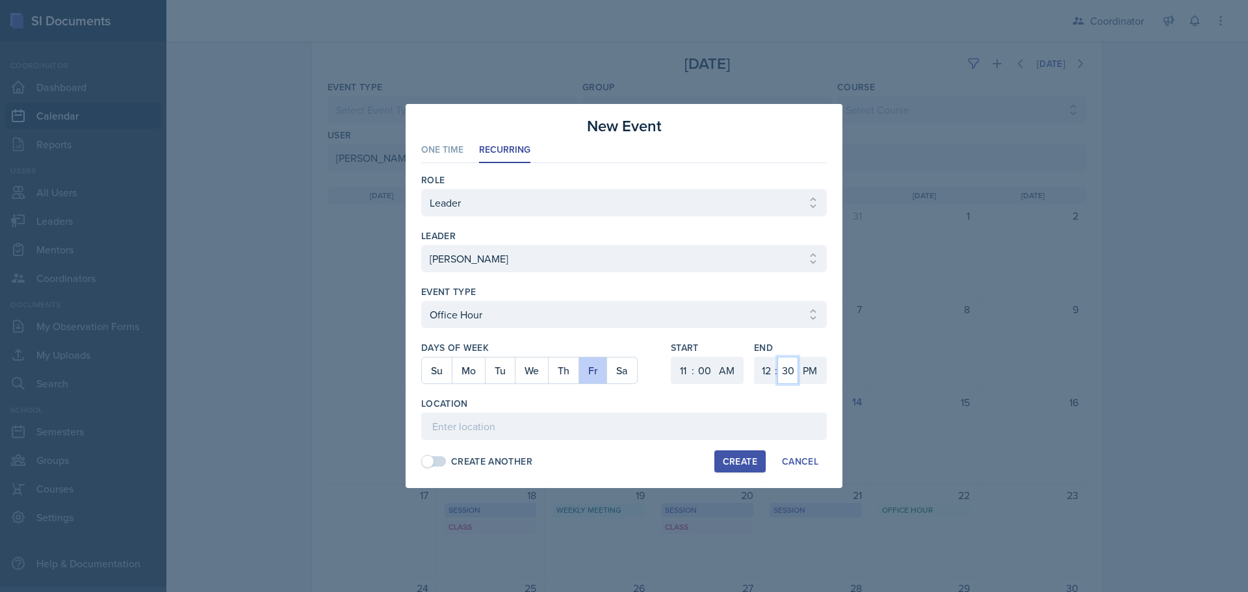
select select "0"
click at [777, 357] on select "00 05 10 15 20 25 30 35 40 45 50 55" at bounding box center [787, 370] width 21 height 27
click at [649, 418] on input at bounding box center [624, 426] width 406 height 27
type input "SSC"
click at [744, 459] on div "Create" at bounding box center [740, 461] width 34 height 10
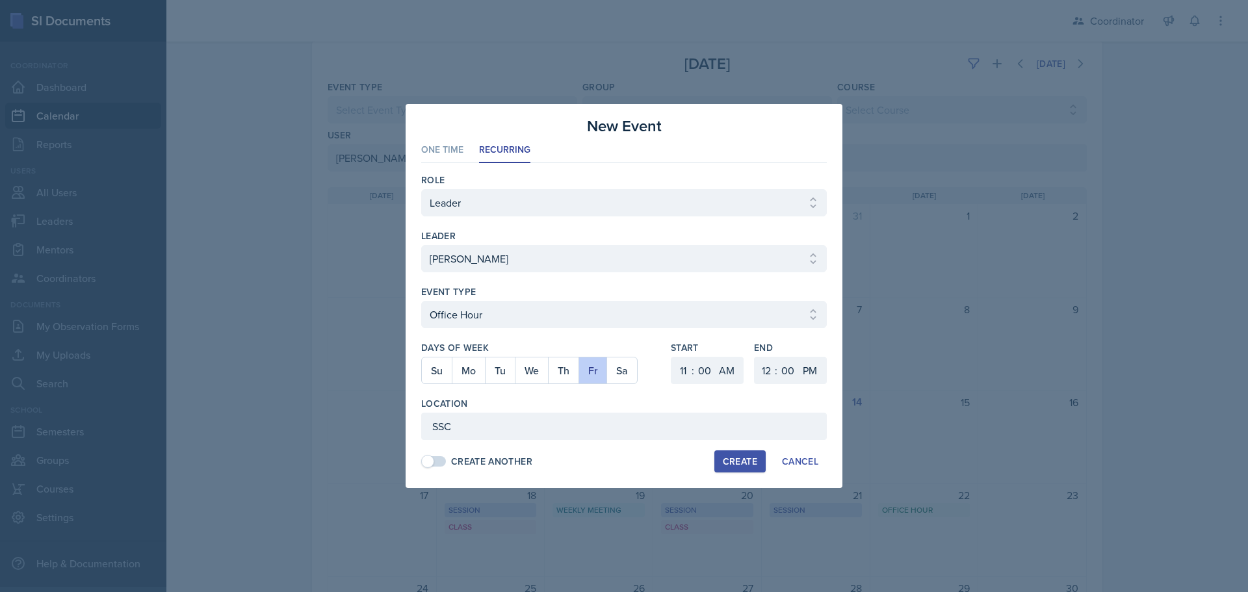
select select
select select "6"
select select "PM"
select select "6"
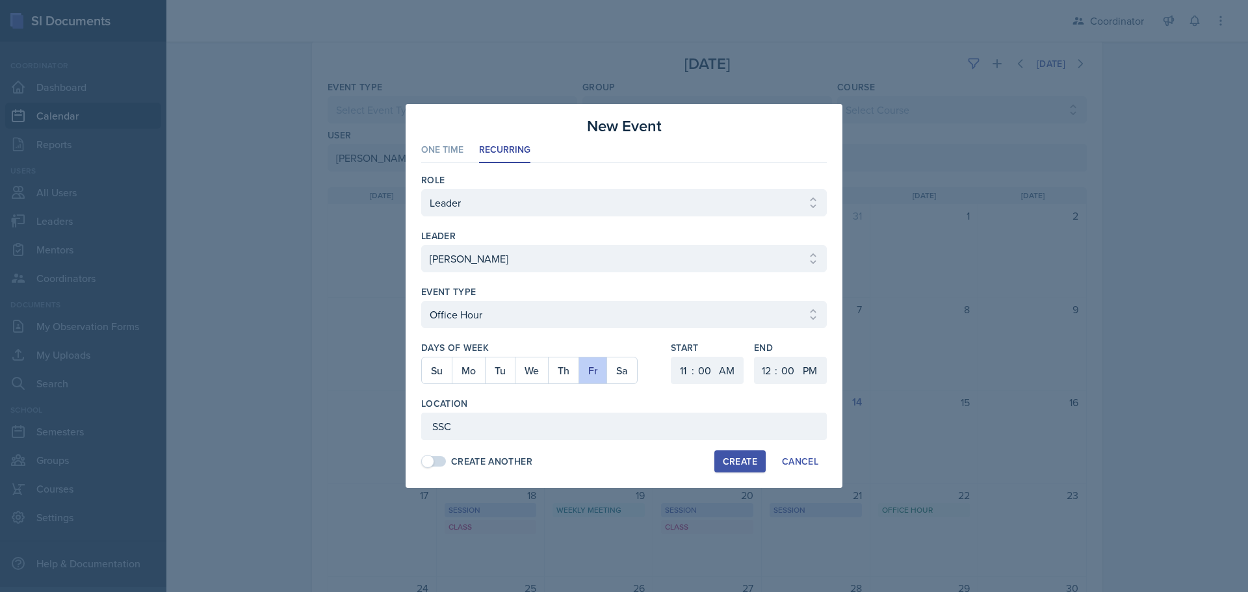
select select "30"
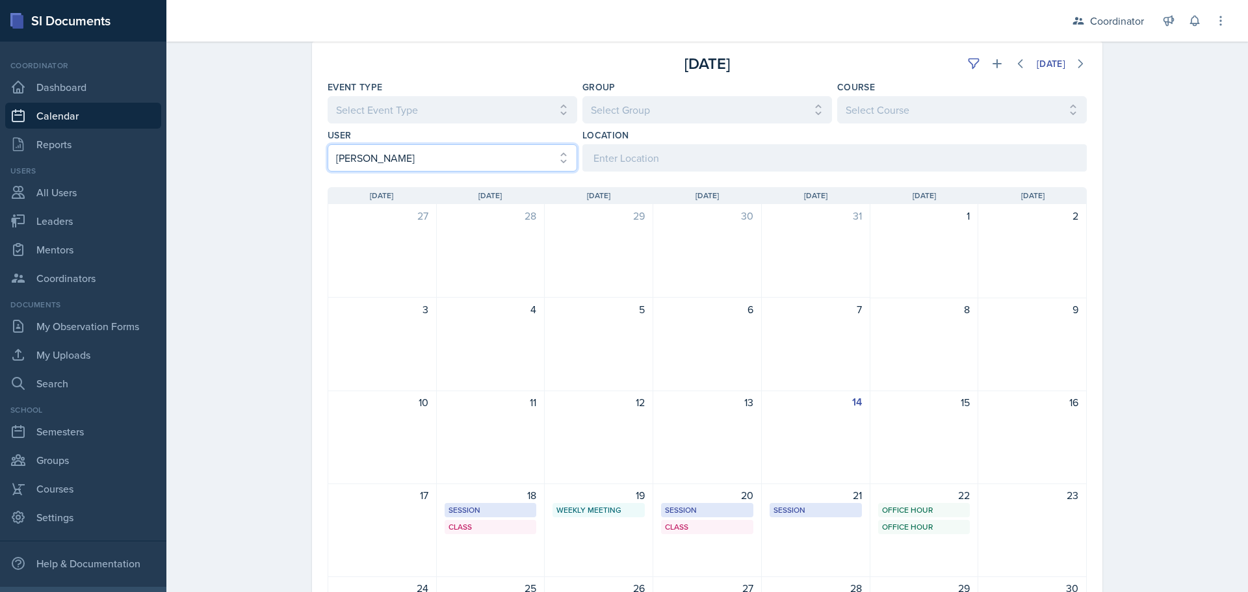
click at [469, 150] on select "Select User All [PERSON_NAME] [PERSON_NAME] [PERSON_NAME] [PERSON_NAME] [PERSON…" at bounding box center [453, 157] width 250 height 27
select select "64ef53d3-fd25-44eb-b53e-5c018f72ef18"
click at [328, 144] on select "Select User All [PERSON_NAME] [PERSON_NAME] [PERSON_NAME] [PERSON_NAME] [PERSON…" at bounding box center [453, 157] width 250 height 27
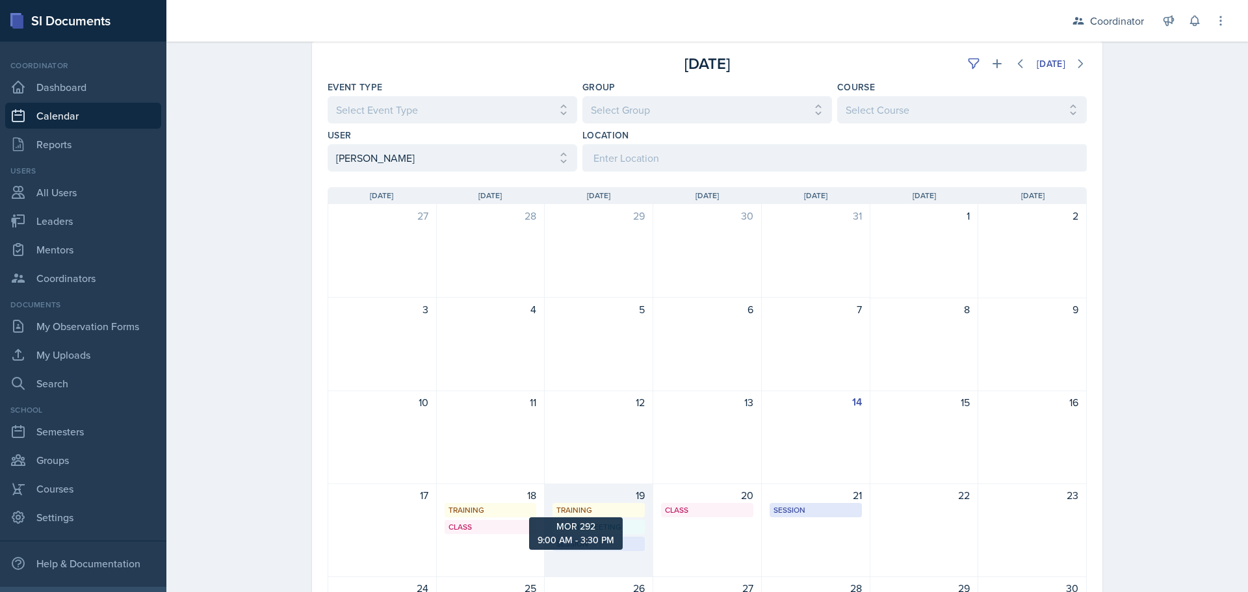
click at [627, 505] on div "Training" at bounding box center [598, 510] width 85 height 12
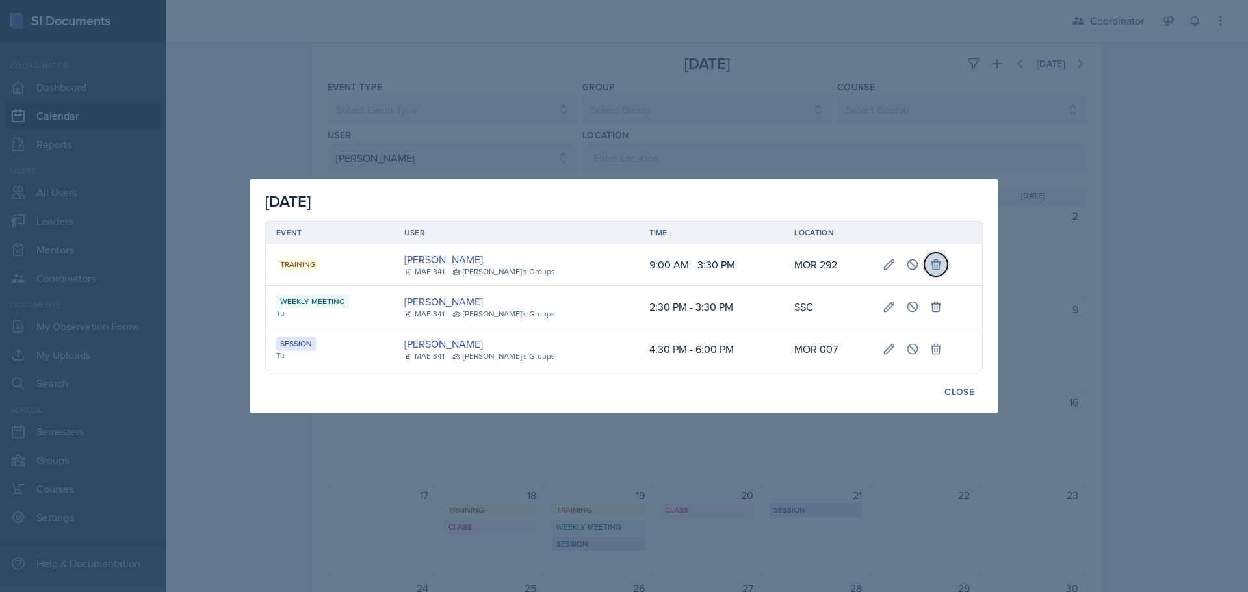
click at [932, 269] on icon at bounding box center [936, 264] width 8 height 10
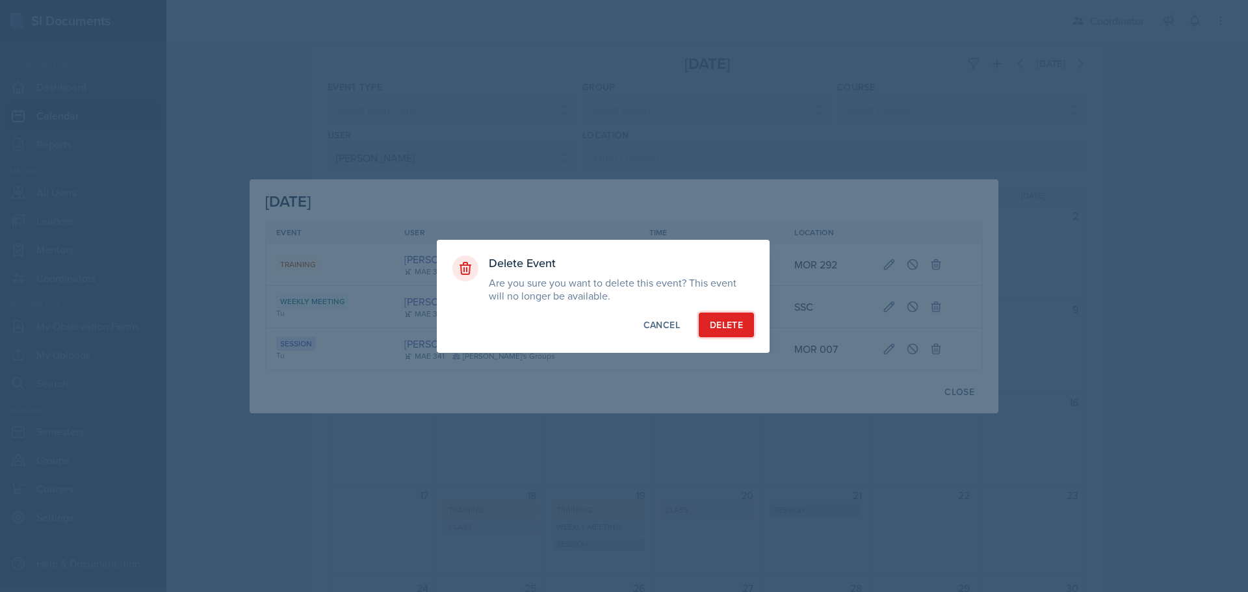
click at [730, 322] on div "Delete" at bounding box center [726, 325] width 33 height 13
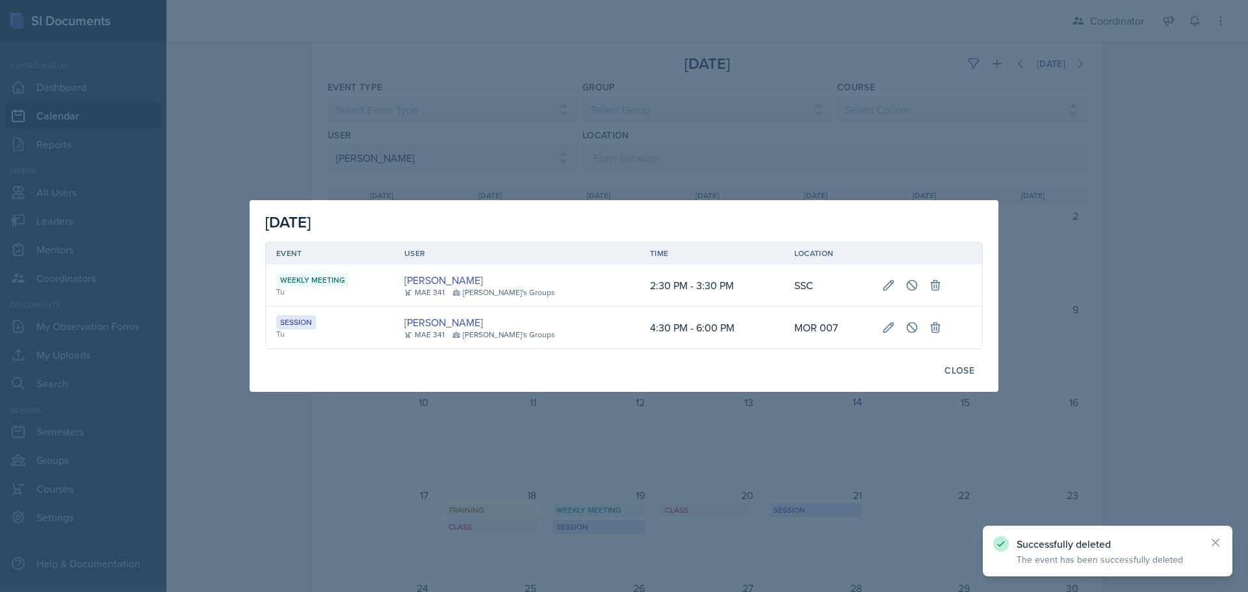
click at [445, 467] on div at bounding box center [624, 296] width 1248 height 592
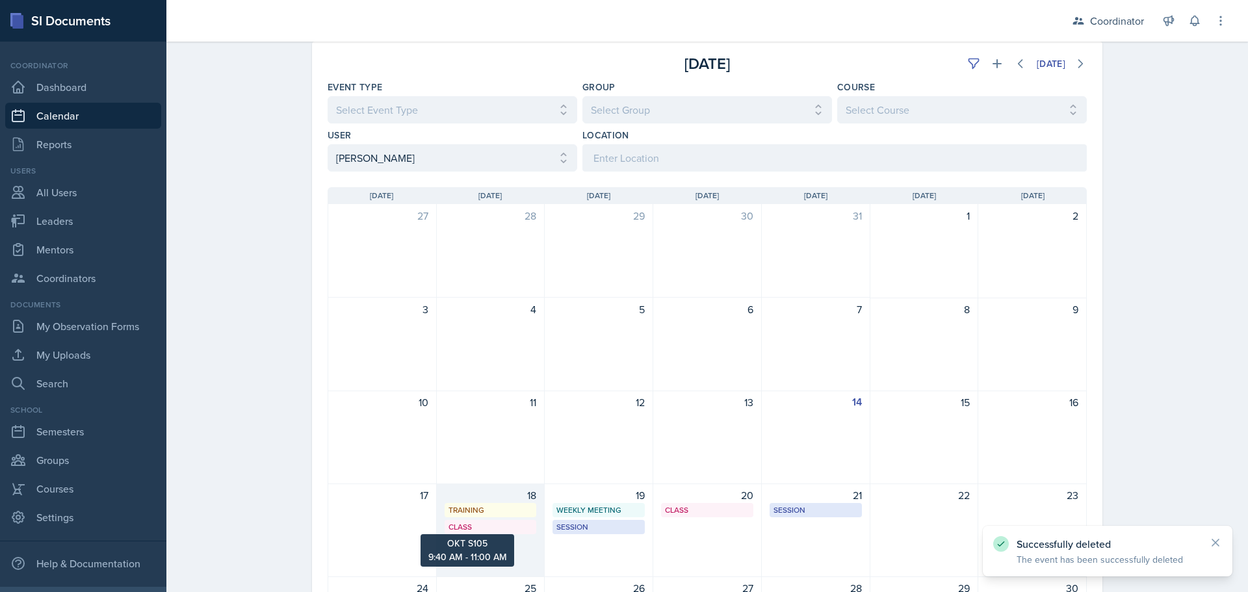
click at [467, 529] on div "Class" at bounding box center [491, 527] width 85 height 12
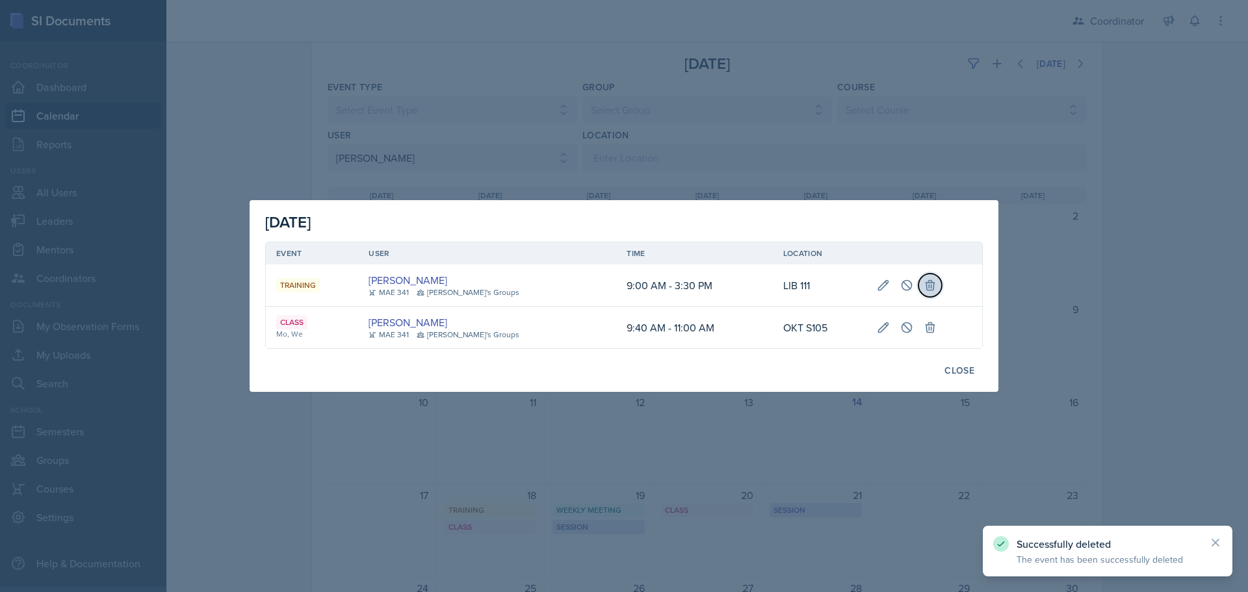
click at [924, 279] on icon at bounding box center [930, 285] width 13 height 13
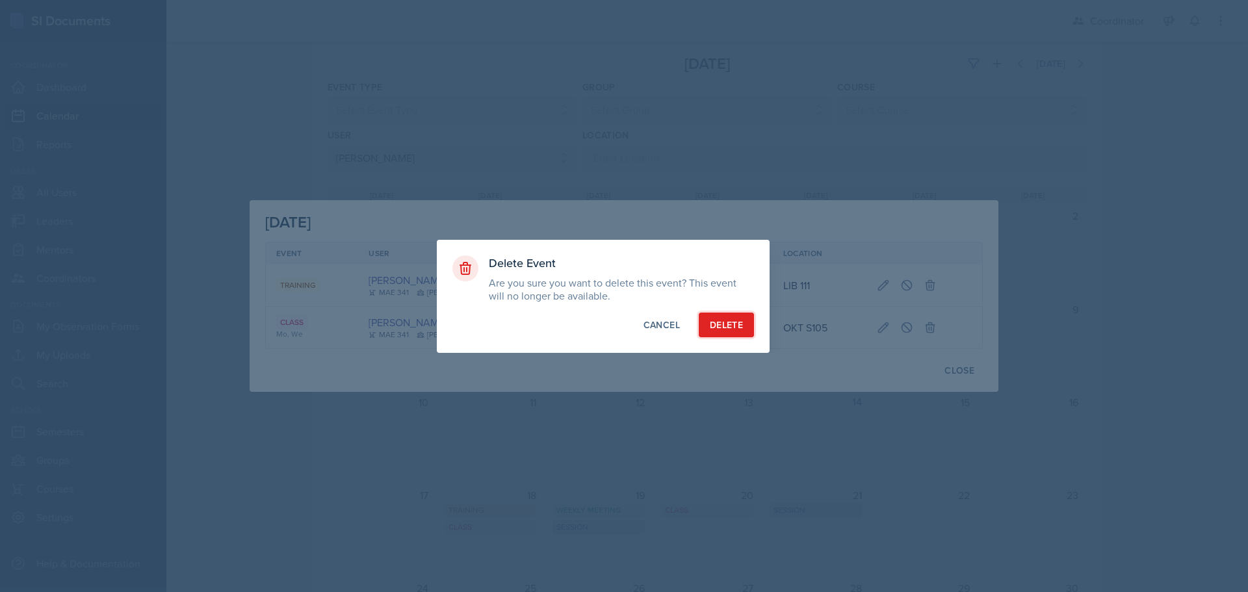
click at [731, 324] on div "Delete" at bounding box center [726, 325] width 33 height 13
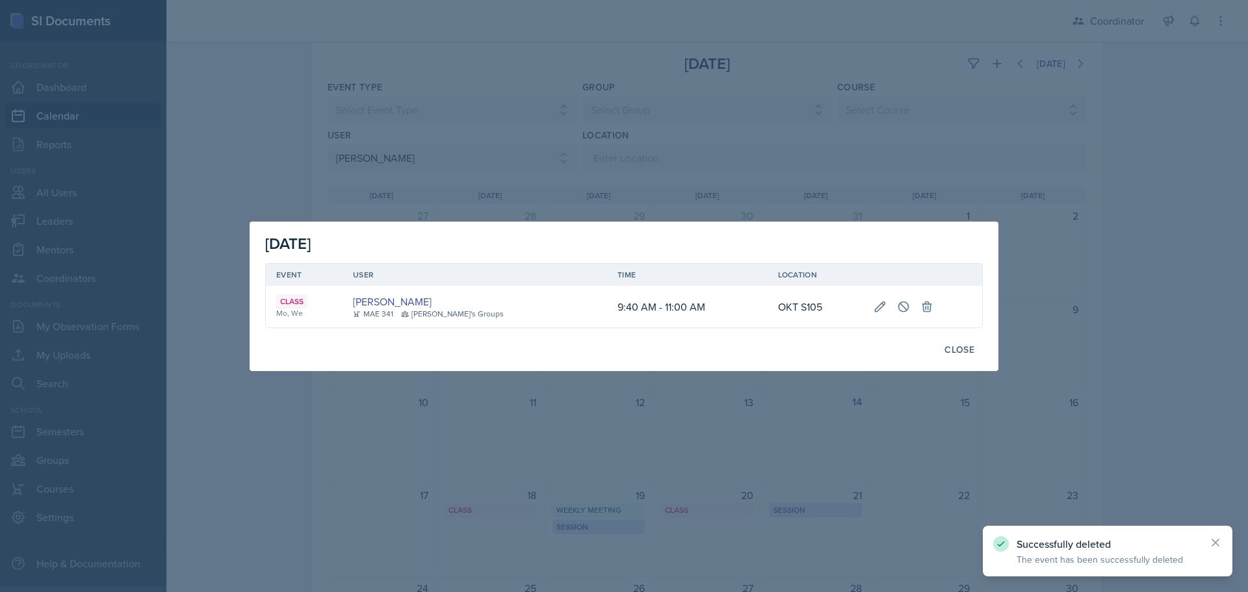
click at [746, 435] on div at bounding box center [624, 296] width 1248 height 592
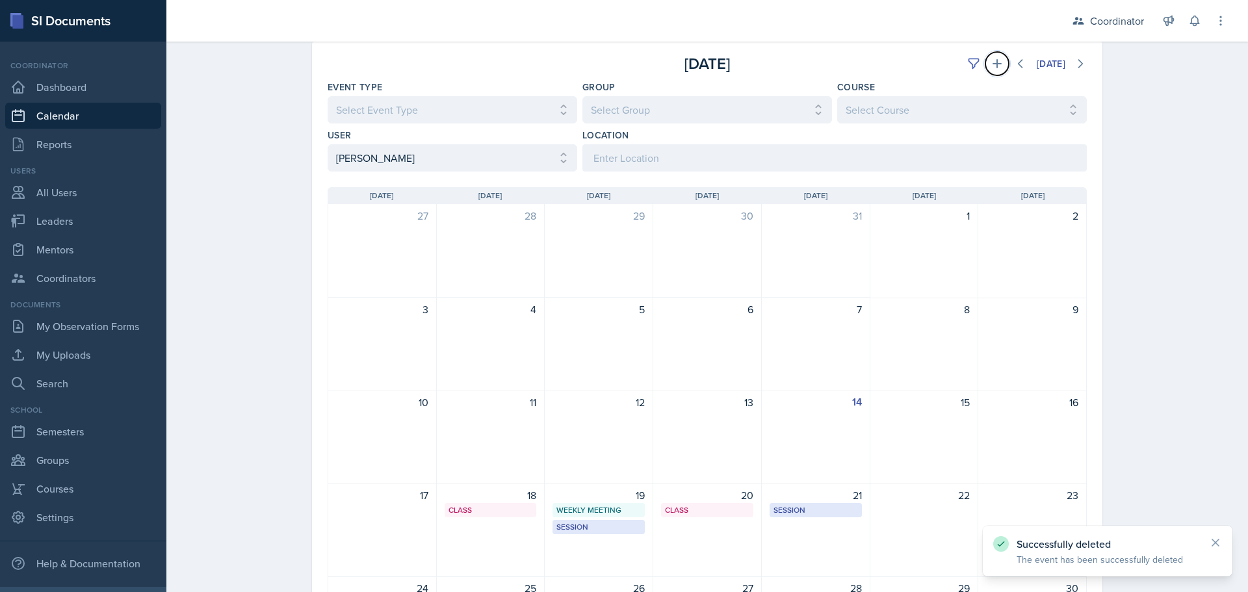
click at [991, 64] on icon at bounding box center [997, 63] width 13 height 13
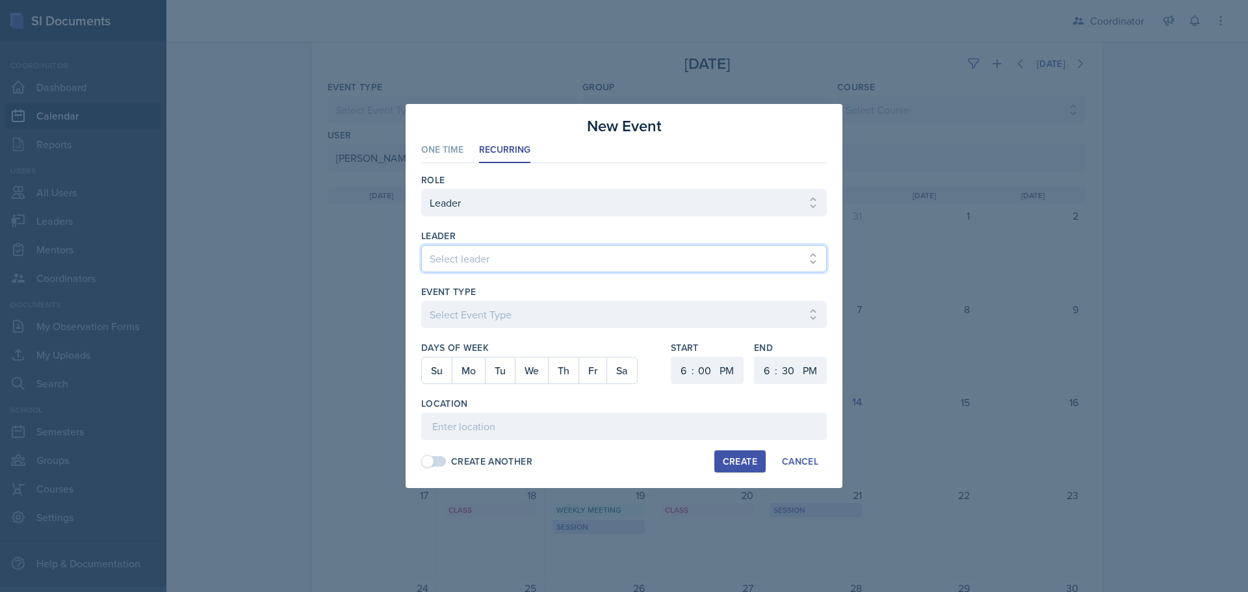
click at [478, 253] on select "Select leader [PERSON_NAME] [PERSON_NAME] [PERSON_NAME] [PERSON_NAME] [PERSON_N…" at bounding box center [624, 258] width 406 height 27
select select "aebc2d64-7cfb-4fe0-b477-4fccbbf75022"
click at [421, 245] on select "Select leader [PERSON_NAME] [PERSON_NAME] [PERSON_NAME] [PERSON_NAME] [PERSON_N…" at bounding box center [624, 258] width 406 height 27
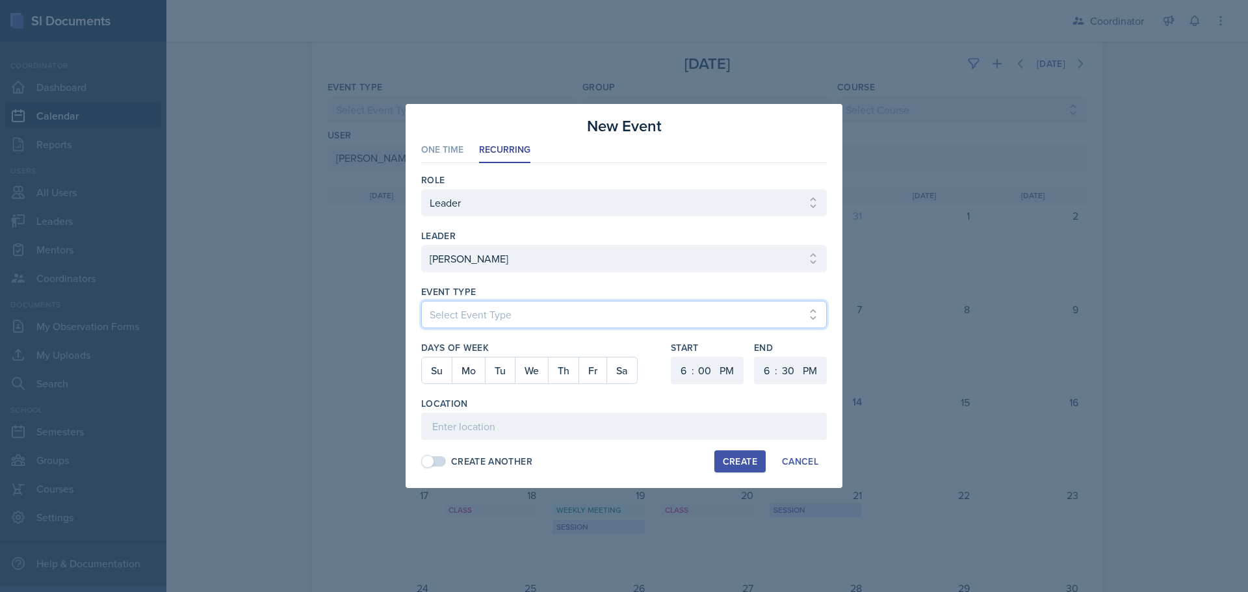
click at [480, 313] on select "Select Event Type Admin Office Hour Cal Workshop Class Class Announcement LA Pe…" at bounding box center [624, 314] width 406 height 27
select select "711e3089-b526-4ace-8ef7-b628edcb7570"
click at [421, 301] on select "Select Event Type Admin Office Hour Cal Workshop Class Class Announcement LA Pe…" at bounding box center [624, 314] width 406 height 27
click at [557, 363] on button "Th" at bounding box center [563, 371] width 31 height 26
click at [686, 365] on select "1 2 3 4 5 6 7 8 9 10 11 12" at bounding box center [682, 370] width 21 height 27
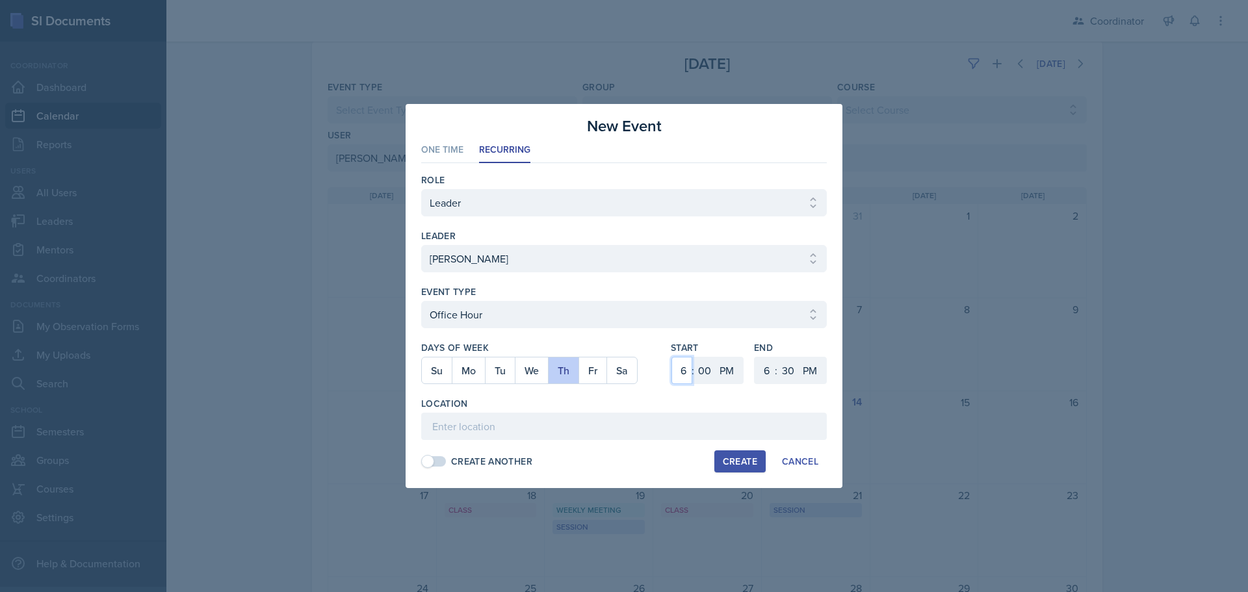
select select "4"
click at [672, 357] on select "1 2 3 4 5 6 7 8 9 10 11 12" at bounding box center [682, 370] width 21 height 27
click at [764, 369] on select "1 2 3 4 5 6 7 8 9 10 11 12" at bounding box center [765, 370] width 21 height 27
select select "5"
click at [755, 357] on select "1 2 3 4 5 6 7 8 9 10 11 12" at bounding box center [765, 370] width 21 height 27
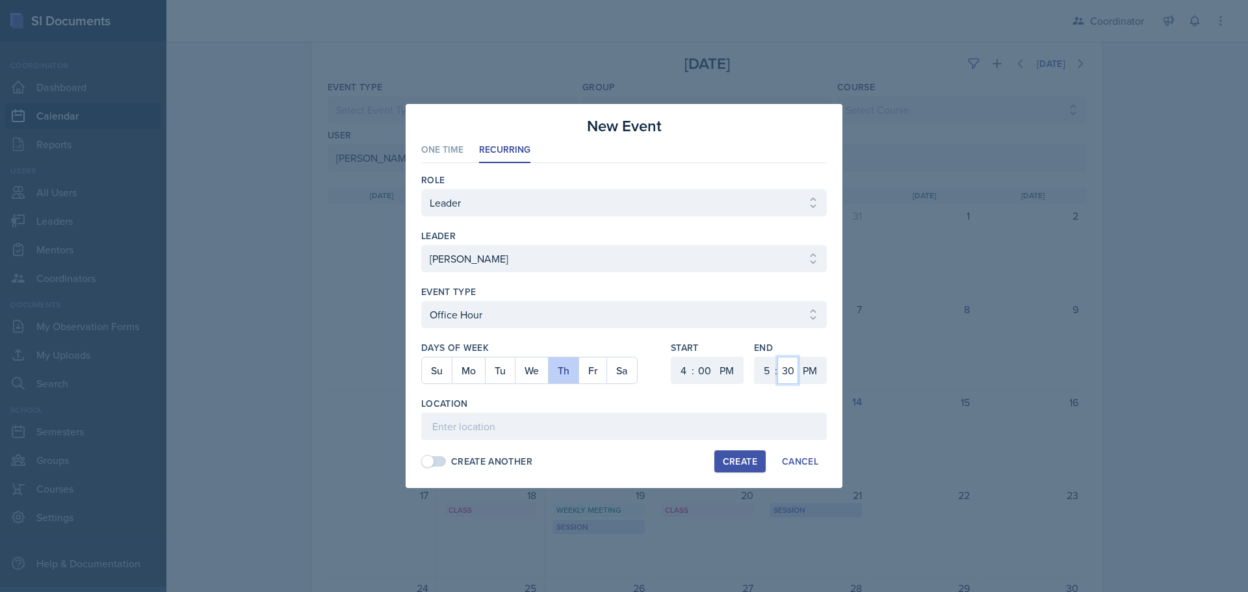
drag, startPoint x: 787, startPoint y: 366, endPoint x: 787, endPoint y: 358, distance: 7.8
click at [787, 366] on select "00 05 10 15 20 25 30 35 40 45 50 55" at bounding box center [787, 370] width 21 height 27
select select "0"
click at [777, 357] on select "00 05 10 15 20 25 30 35 40 45 50 55" at bounding box center [787, 370] width 21 height 27
click at [620, 426] on input at bounding box center [624, 426] width 406 height 27
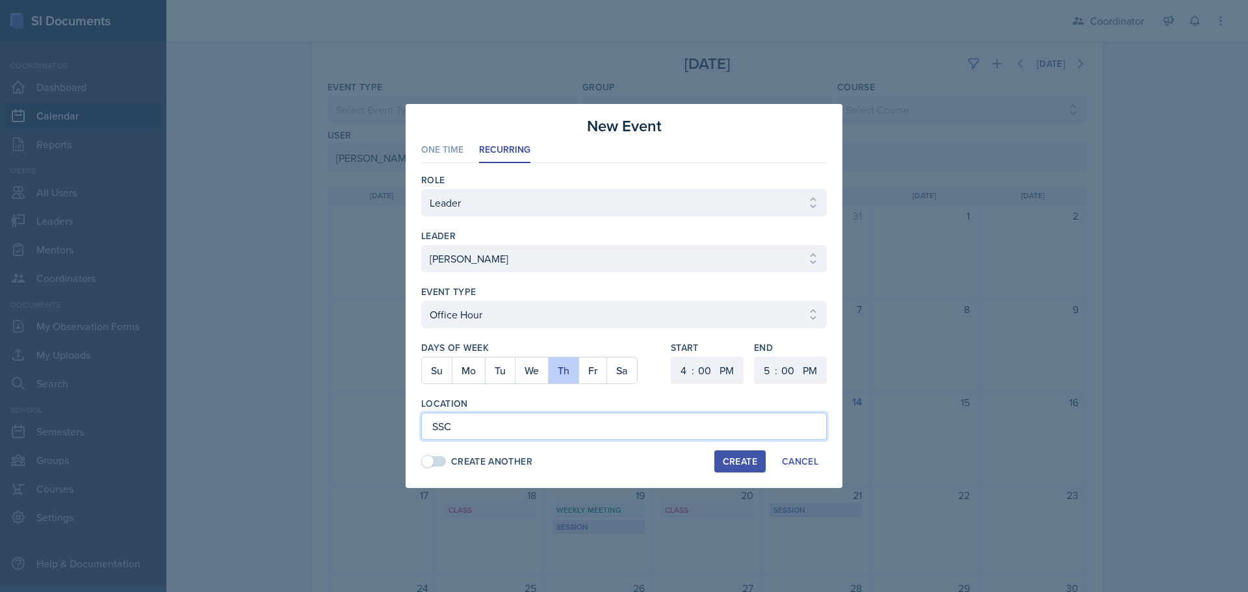
type input "SSC"
click at [739, 465] on div "Create" at bounding box center [740, 461] width 34 height 10
select select
select select "6"
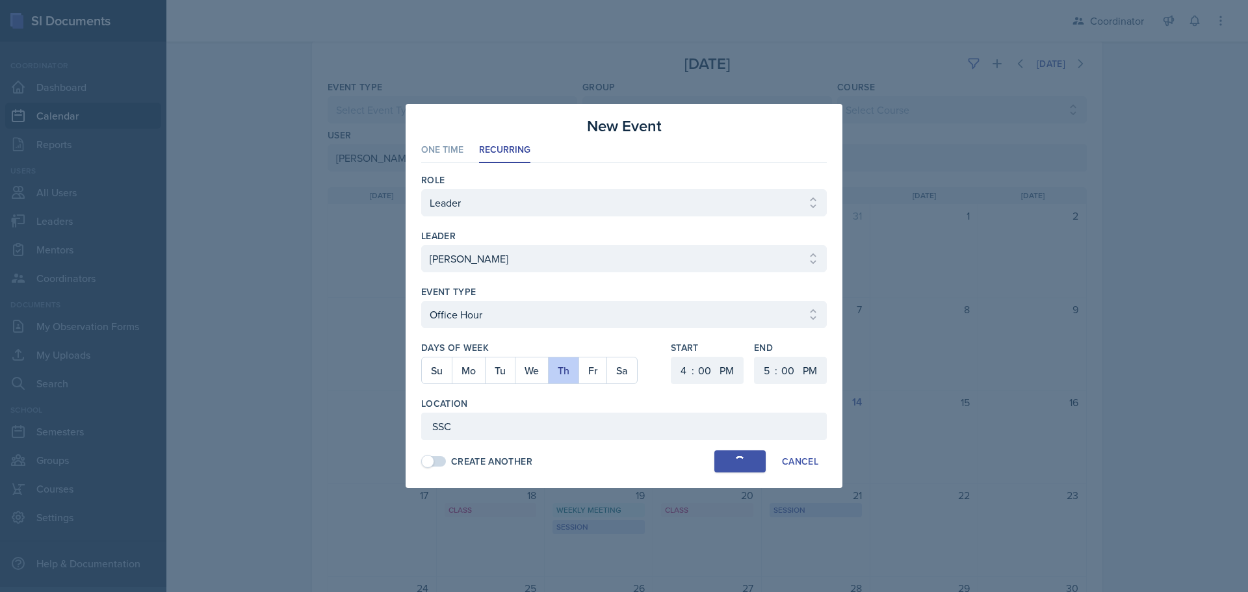
select select "6"
select select "30"
